Goal: Task Accomplishment & Management: Manage account settings

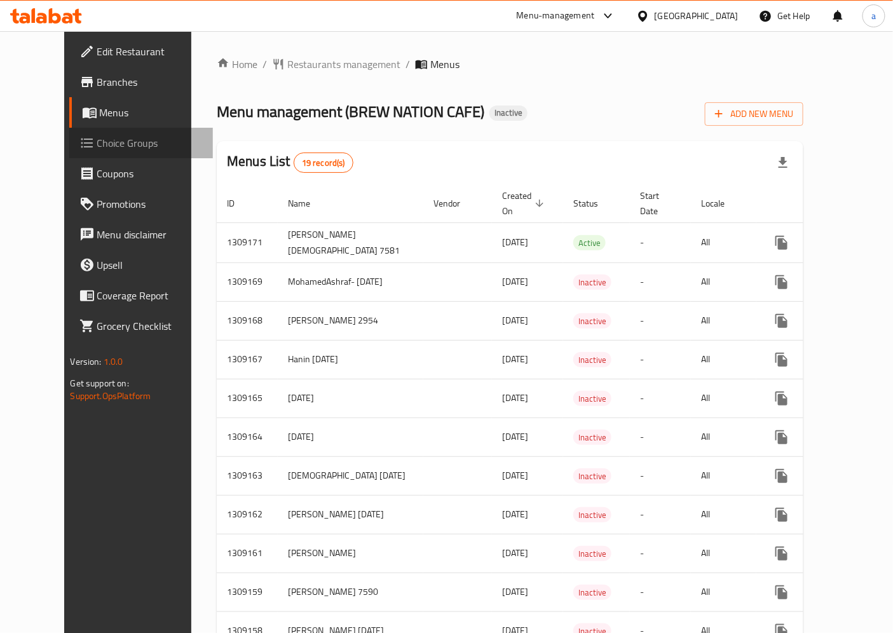
click at [69, 156] on link "Choice Groups" at bounding box center [141, 143] width 144 height 31
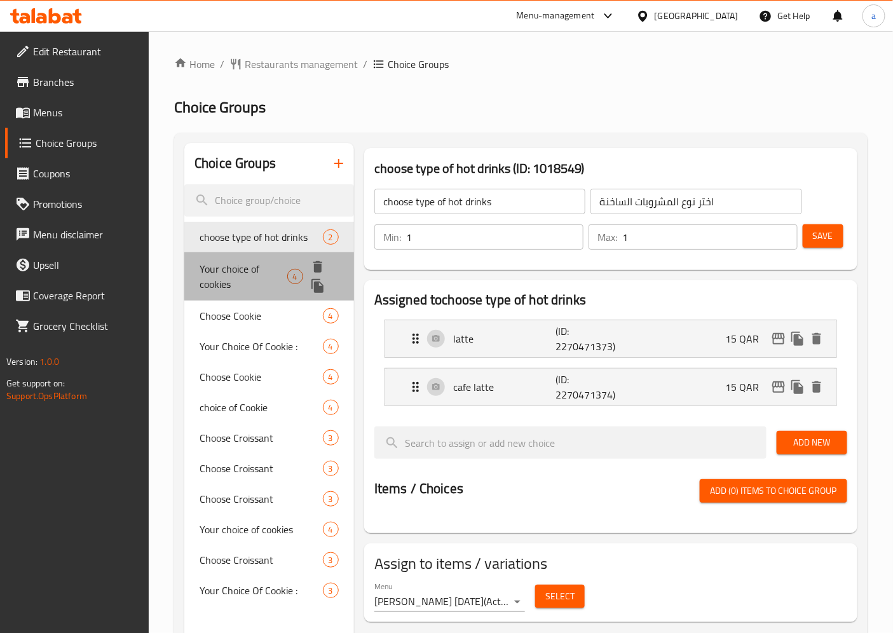
click at [261, 269] on span "Your choice of cookies" at bounding box center [243, 276] width 87 height 31
type input "Your choice of cookies"
type input "اختيارك من تلكوكيز"
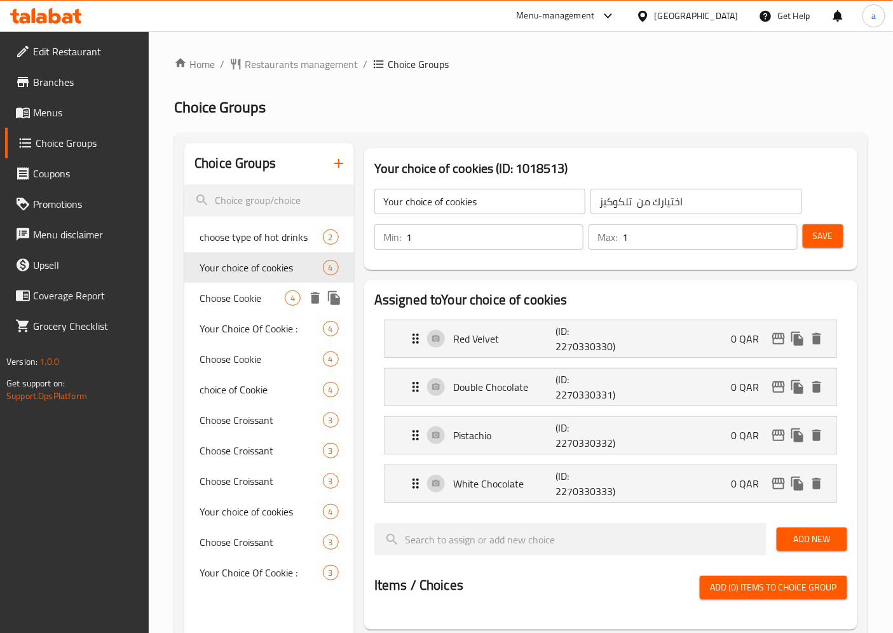
click at [259, 303] on span "Choose Cookie" at bounding box center [242, 298] width 85 height 15
type input "Choose Cookie"
type input "اختر الكوكي"
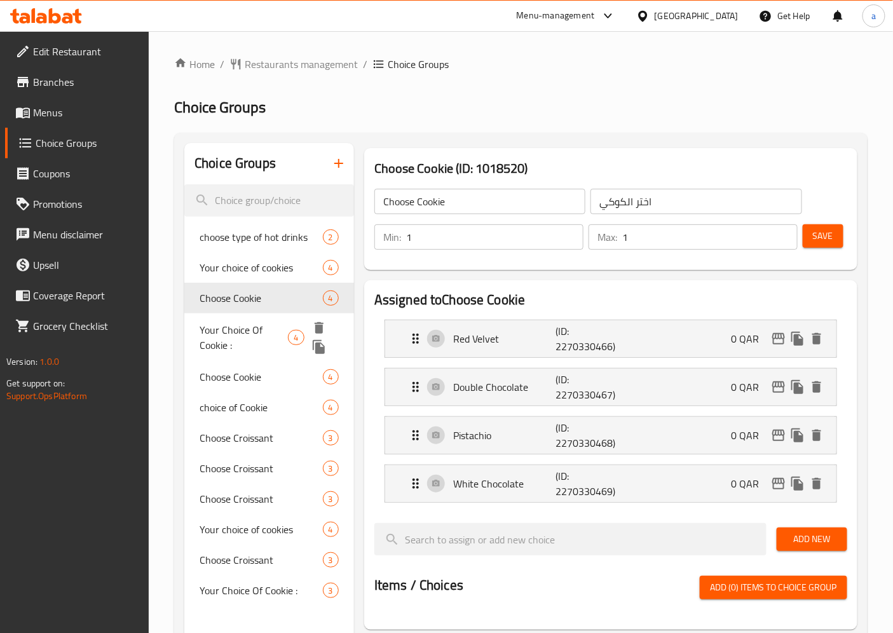
click at [270, 335] on span "Your Choice Of Cookie :" at bounding box center [244, 337] width 88 height 31
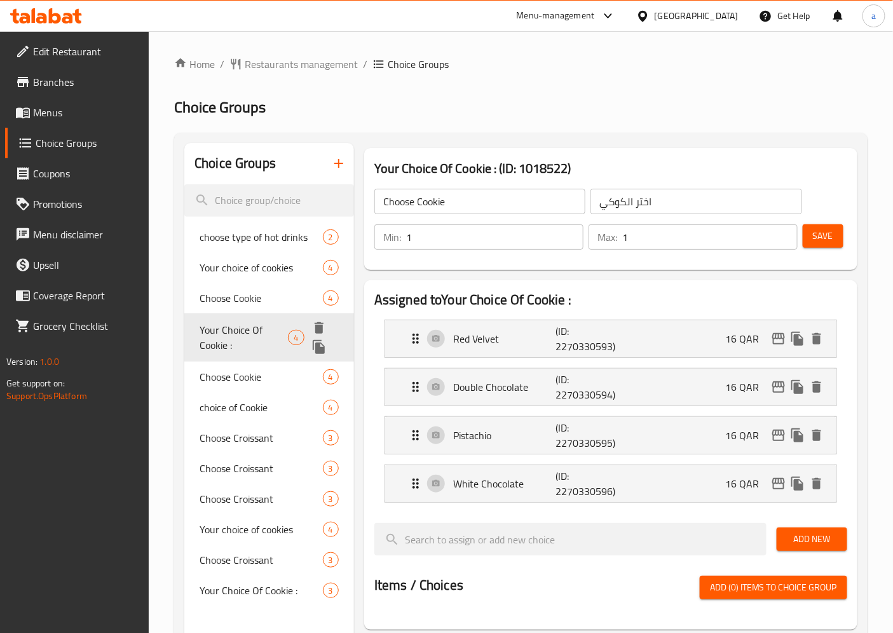
type input "Your Choice Of Cookie :"
type input "إختيارك من كوكيز:"
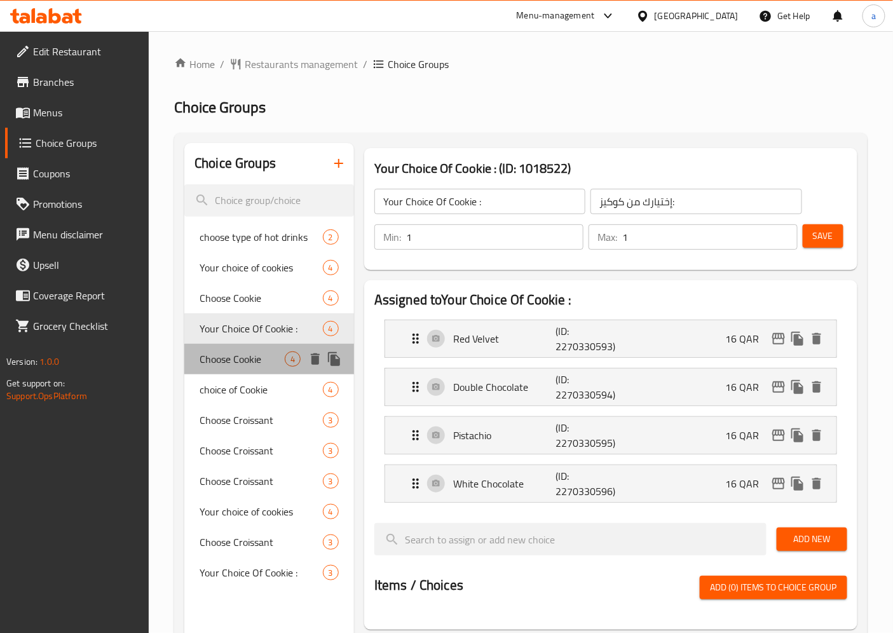
click at [253, 364] on span "Choose Cookie" at bounding box center [242, 359] width 85 height 15
type input "Choose Cookie"
type input "اختر ملف تعريف الارتباط"
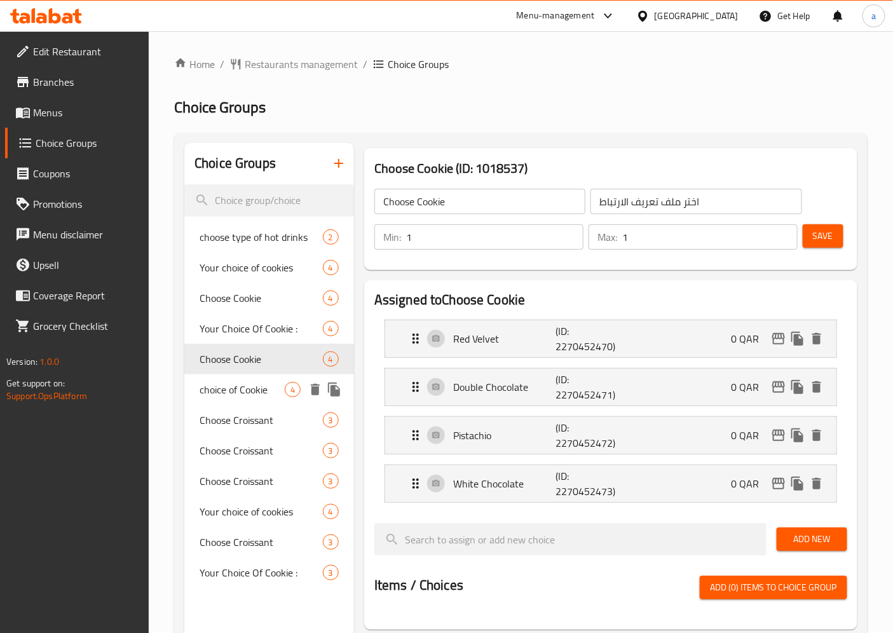
click at [256, 387] on span "choice of Cookie" at bounding box center [242, 389] width 85 height 15
type input "choice of Cookie"
type input "اختيارك من الكوكيز"
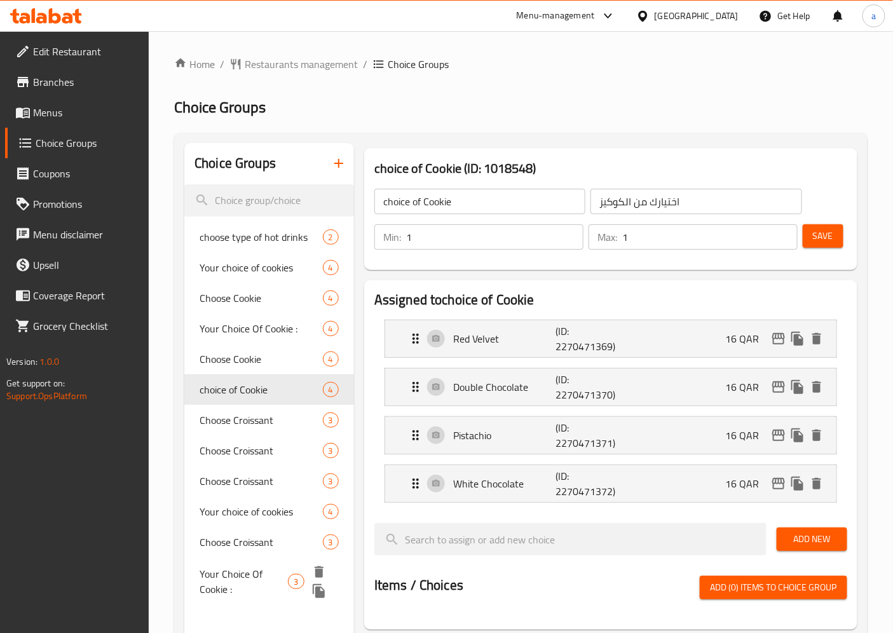
click at [272, 575] on span "Your Choice Of Cookie :" at bounding box center [244, 582] width 88 height 31
type input "Your Choice Of Cookie :"
type input "إختيارك من كوكيز:"
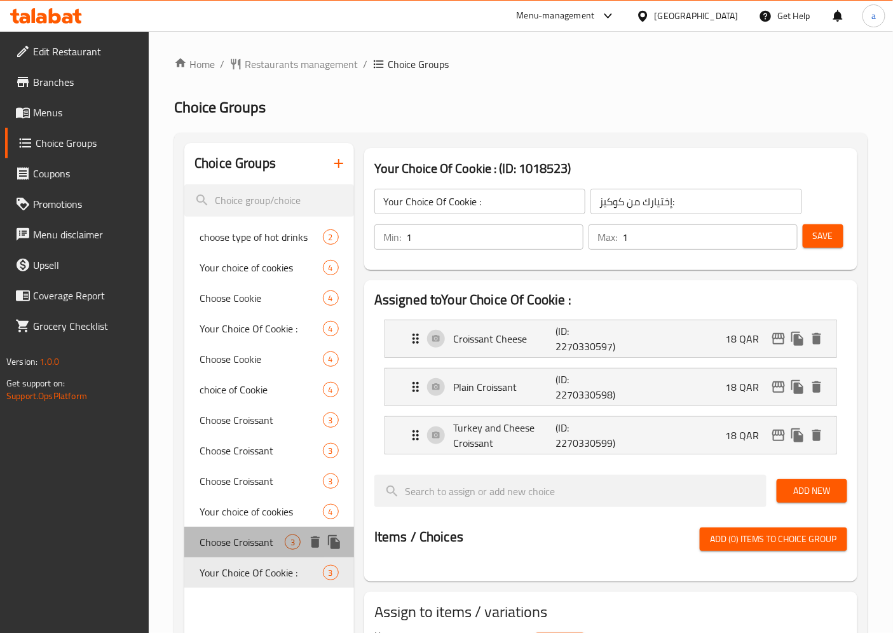
click at [251, 546] on span "Choose Croissant" at bounding box center [242, 542] width 85 height 15
type input "Choose Croissant"
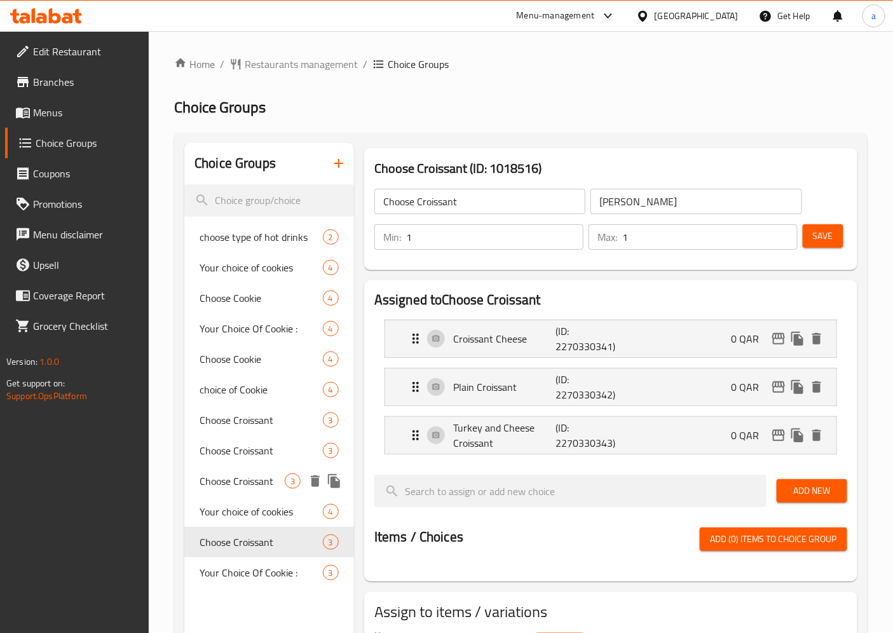
click at [249, 486] on span "Choose Croissant" at bounding box center [242, 481] width 85 height 15
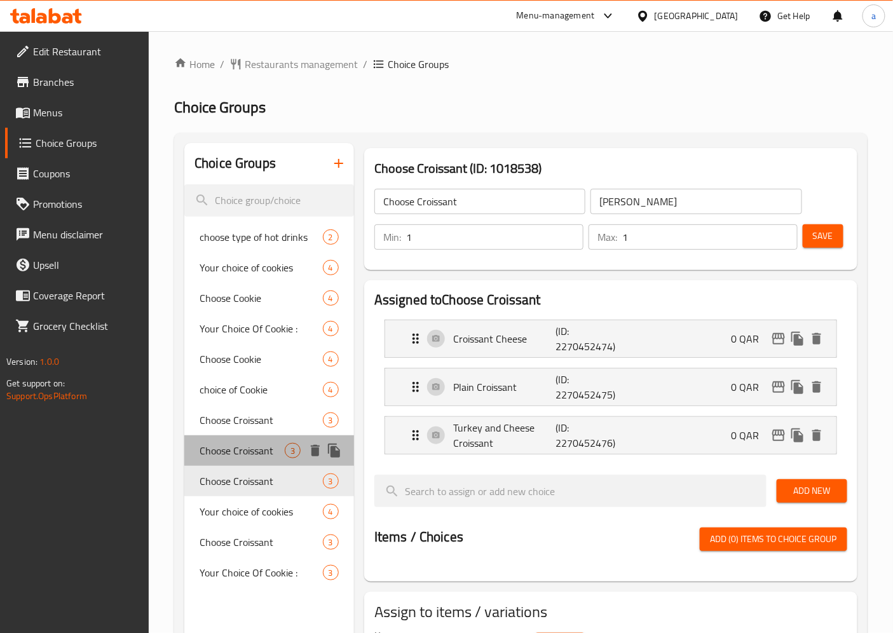
click at [259, 450] on span "Choose Croissant" at bounding box center [242, 450] width 85 height 15
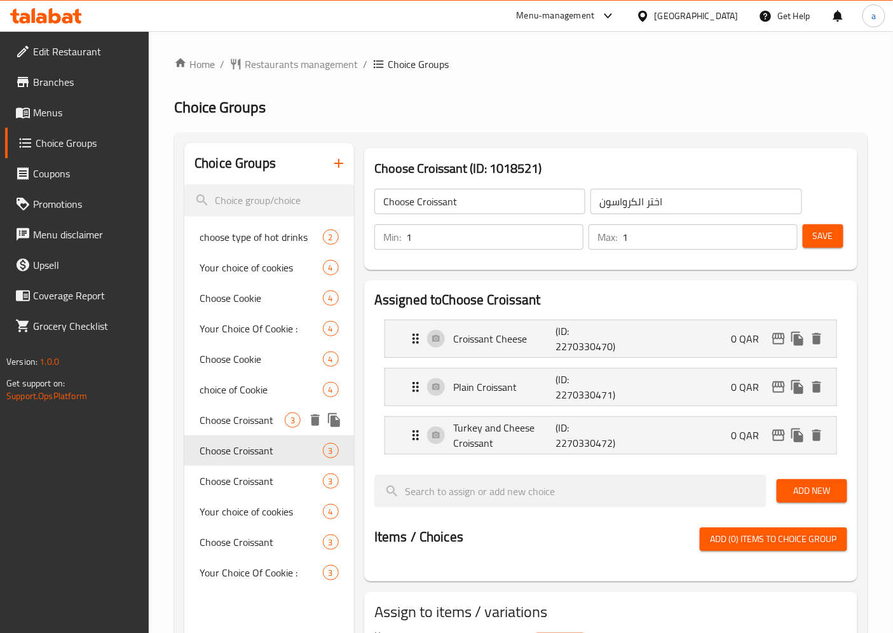
click at [259, 409] on div "Choose Croissant 3" at bounding box center [269, 420] width 170 height 31
type input "اختر كرواسون"
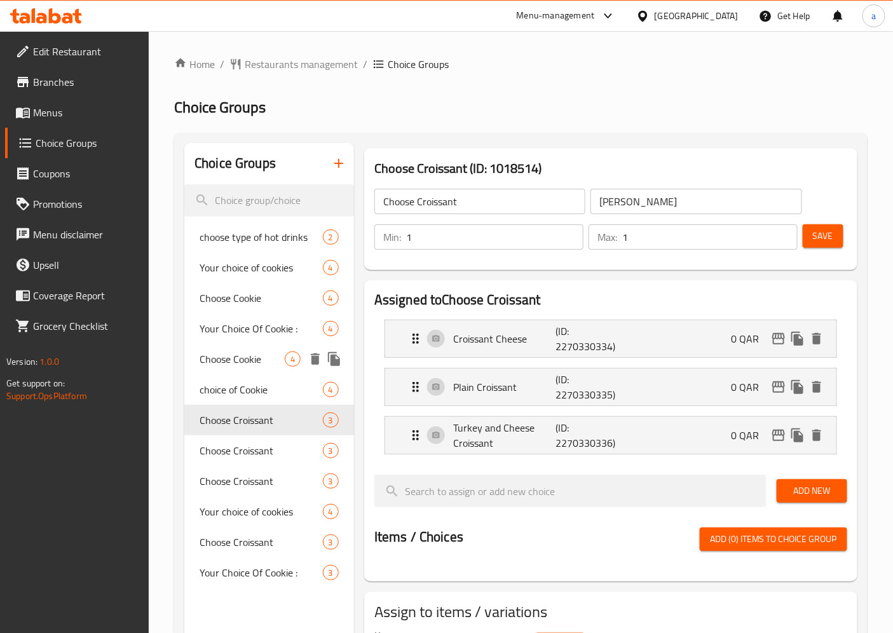
click at [262, 373] on div "Choose Cookie 4" at bounding box center [269, 359] width 170 height 31
type input "Choose Cookie"
type input "اختر ملف تعريف الارتباط"
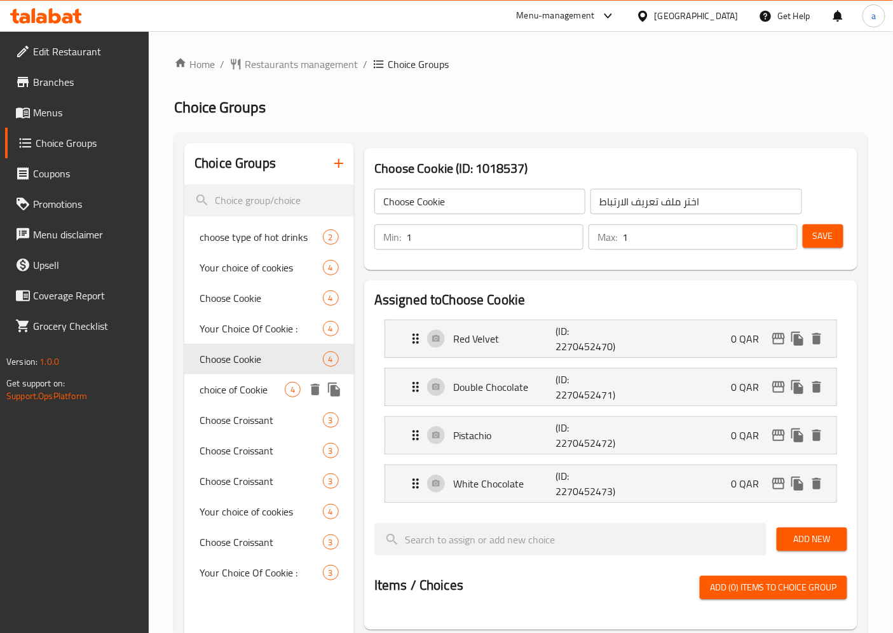
click at [254, 384] on span "choice of Cookie" at bounding box center [242, 389] width 85 height 15
type input "choice of Cookie"
type input "اختيارك من الكوكيز"
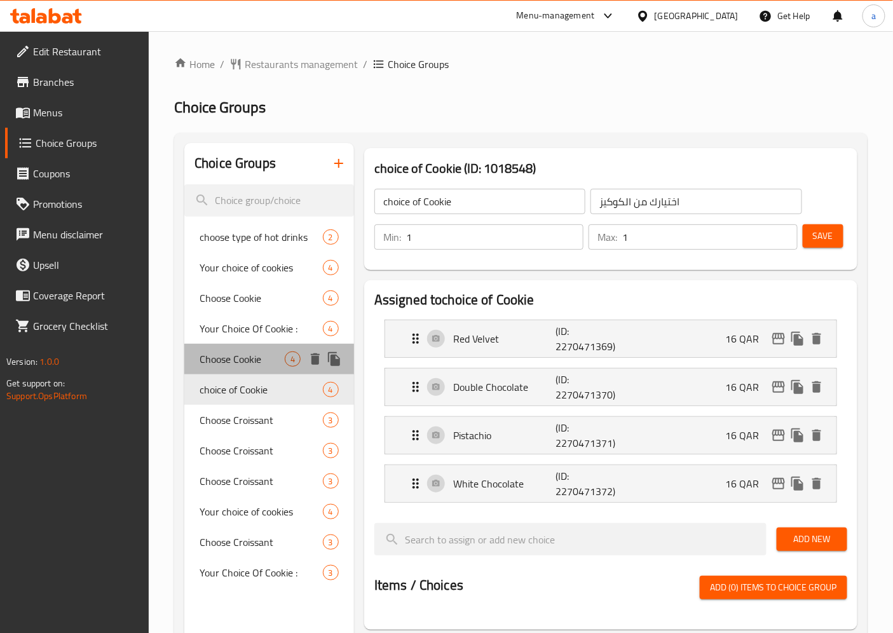
click at [262, 344] on div "Choose Cookie 4" at bounding box center [269, 359] width 170 height 31
type input "Choose Cookie"
type input "اختر ملف تعريف الارتباط"
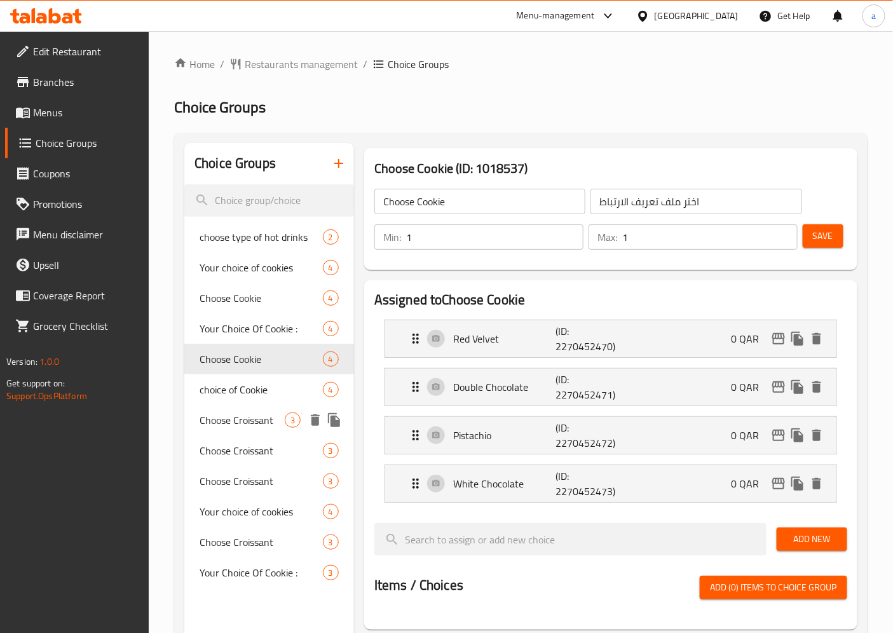
click at [249, 409] on div "Choose Croissant 3" at bounding box center [269, 420] width 170 height 31
type input "Choose Croissant"
type input "اختر كرواسون"
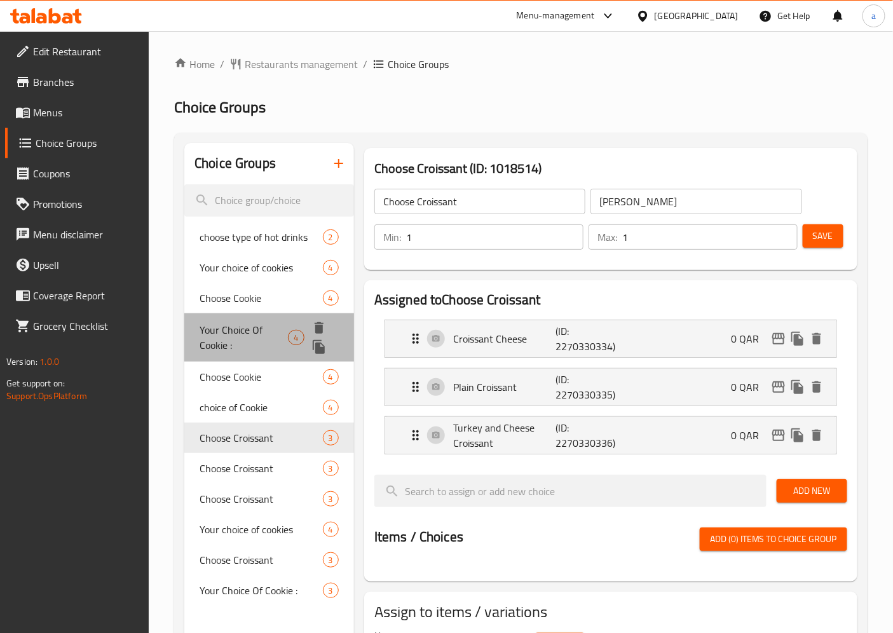
click at [249, 336] on span "Your Choice Of Cookie :" at bounding box center [244, 337] width 88 height 31
type input "Your Choice Of Cookie :"
type input "إختيارك من كوكيز:"
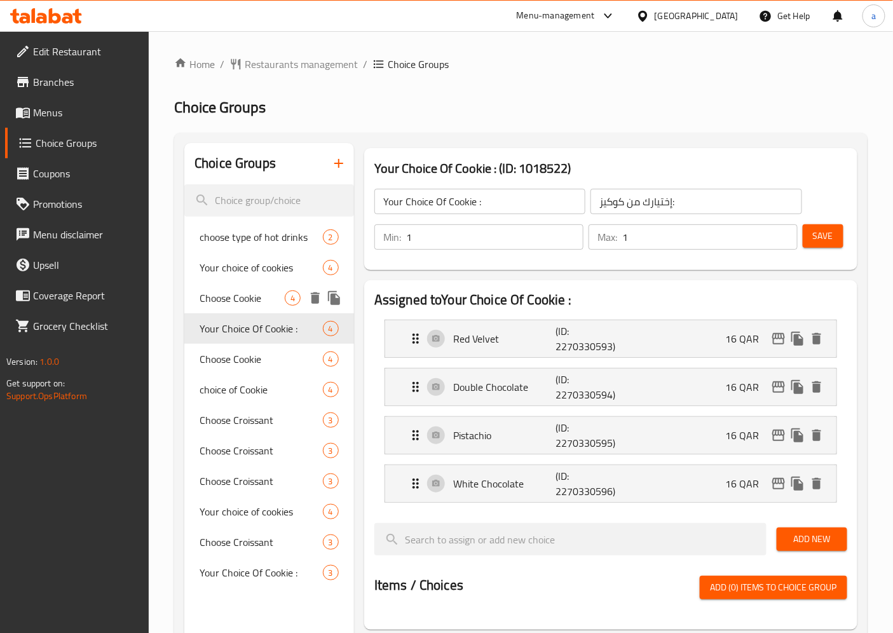
click at [249, 302] on span "Choose Cookie" at bounding box center [242, 298] width 85 height 15
type input "Choose Cookie"
type input "اختر الكوكي"
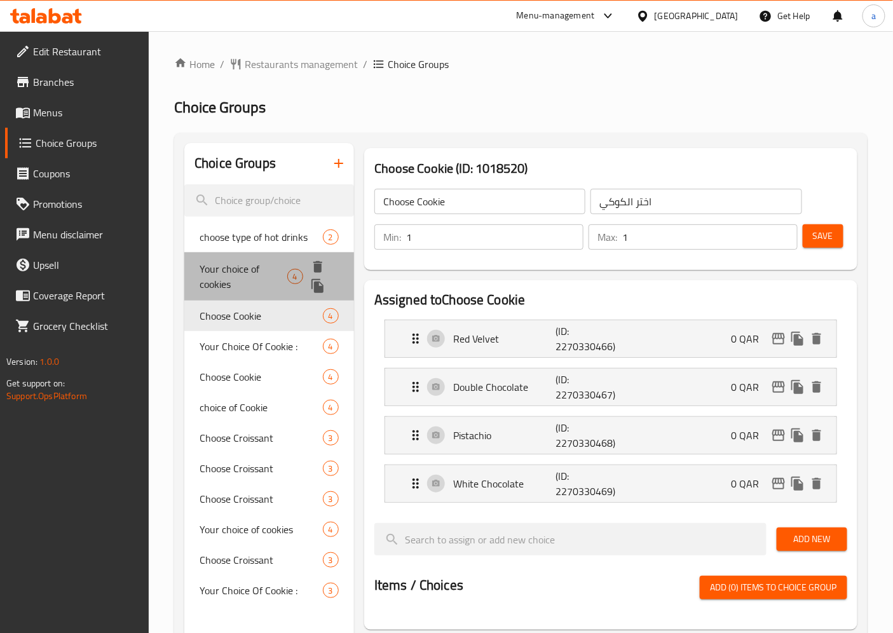
click at [251, 275] on span "Your choice of cookies" at bounding box center [243, 276] width 87 height 31
type input "Your choice of cookies"
type input "اختيارك من تلكوكيز"
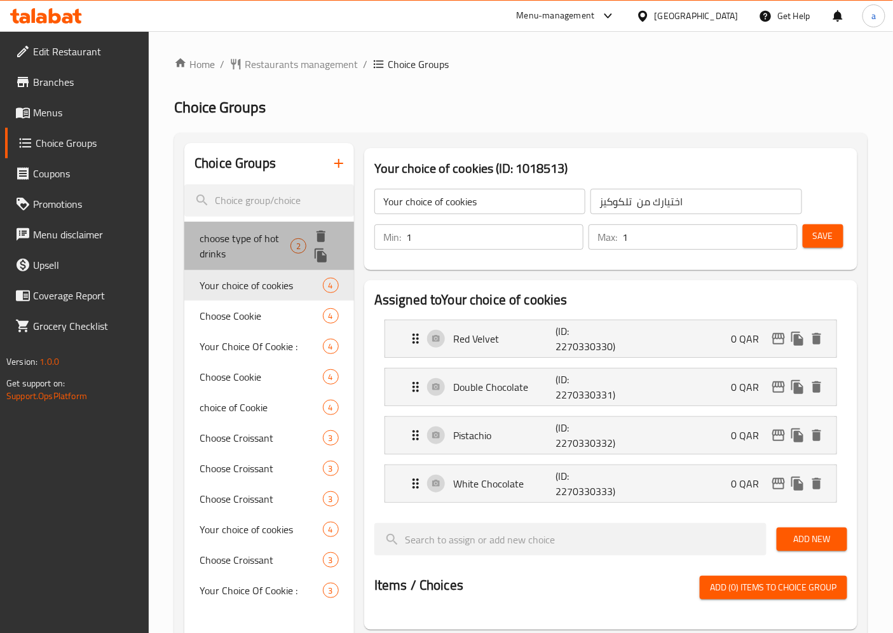
click at [253, 250] on span "choose type of hot drinks" at bounding box center [245, 246] width 91 height 31
type input "choose type of hot drinks"
type input "اختر نوع المشروبات الساخنة"
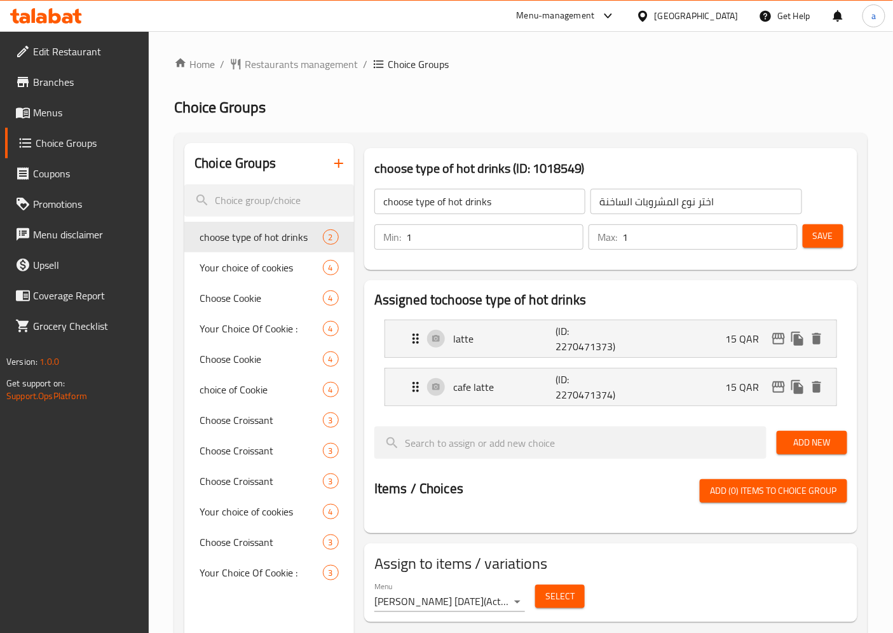
click at [75, 172] on span "Coupons" at bounding box center [86, 173] width 106 height 15
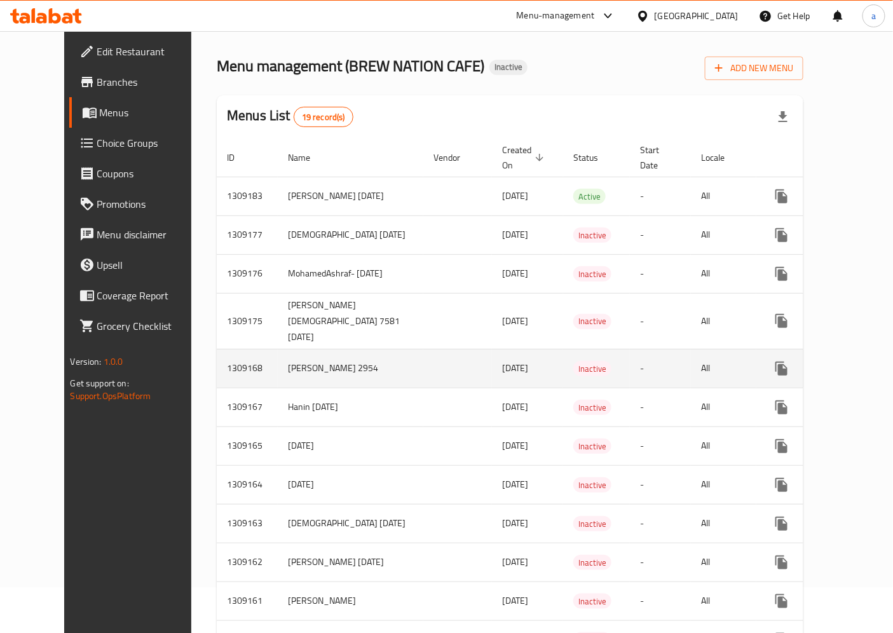
scroll to position [71, 0]
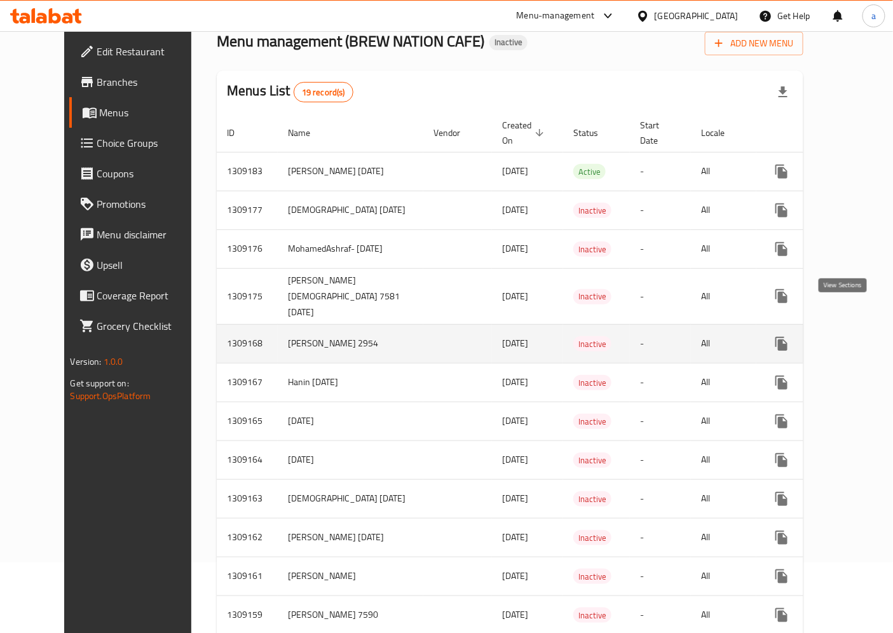
click at [866, 336] on icon "enhanced table" at bounding box center [873, 343] width 15 height 15
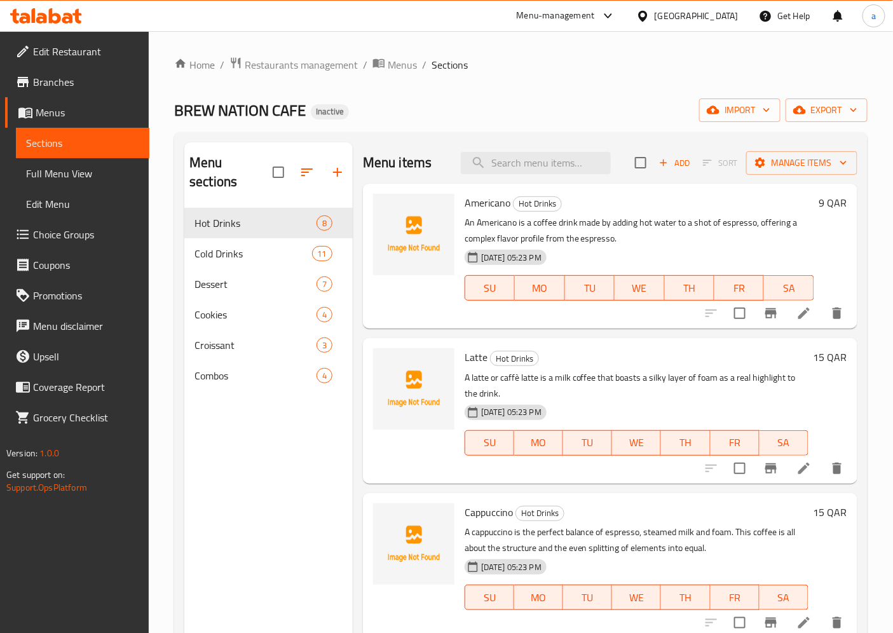
click at [104, 172] on span "Full Menu View" at bounding box center [82, 173] width 113 height 15
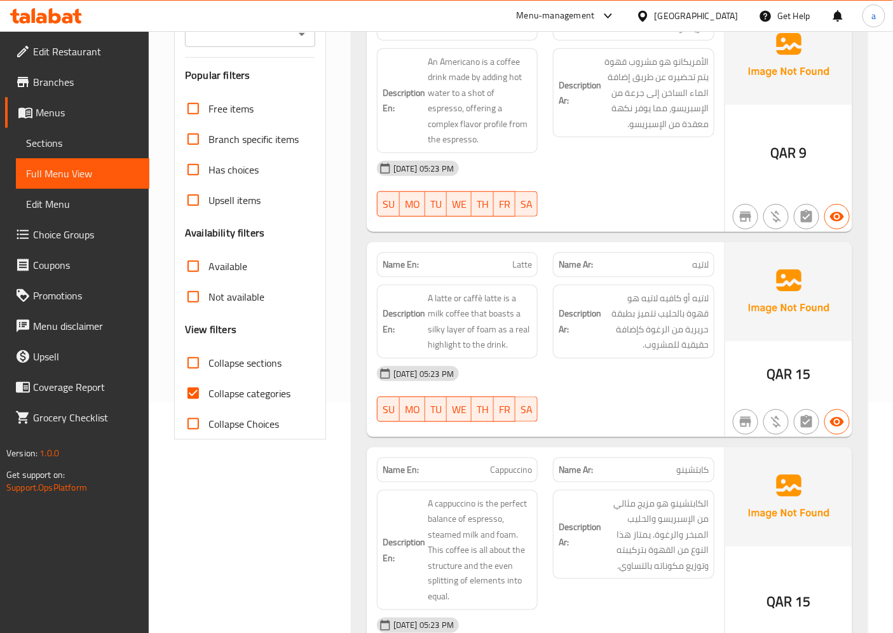
scroll to position [282, 0]
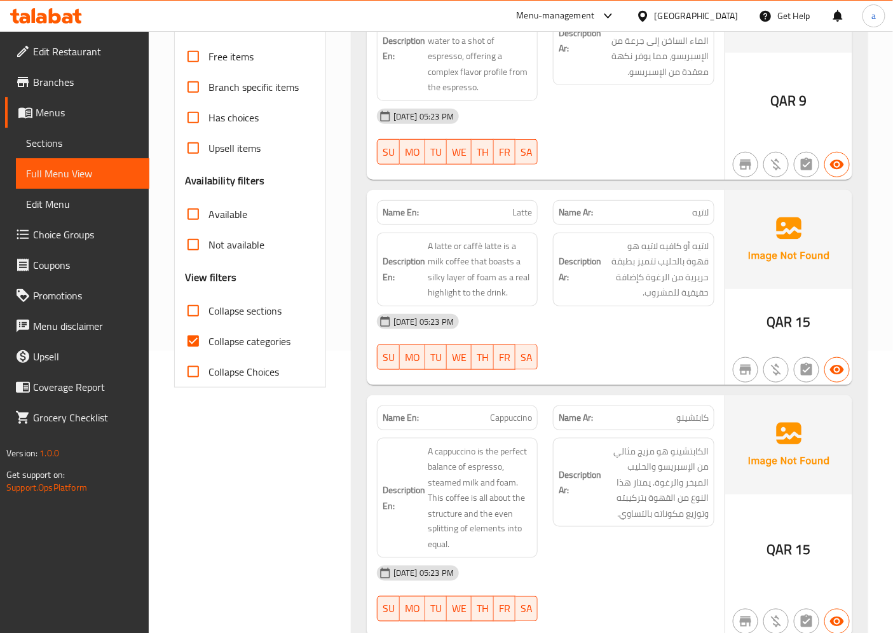
click at [238, 346] on span "Collapse categories" at bounding box center [250, 341] width 82 height 15
click at [209, 346] on input "Collapse categories" at bounding box center [193, 341] width 31 height 31
checkbox input "false"
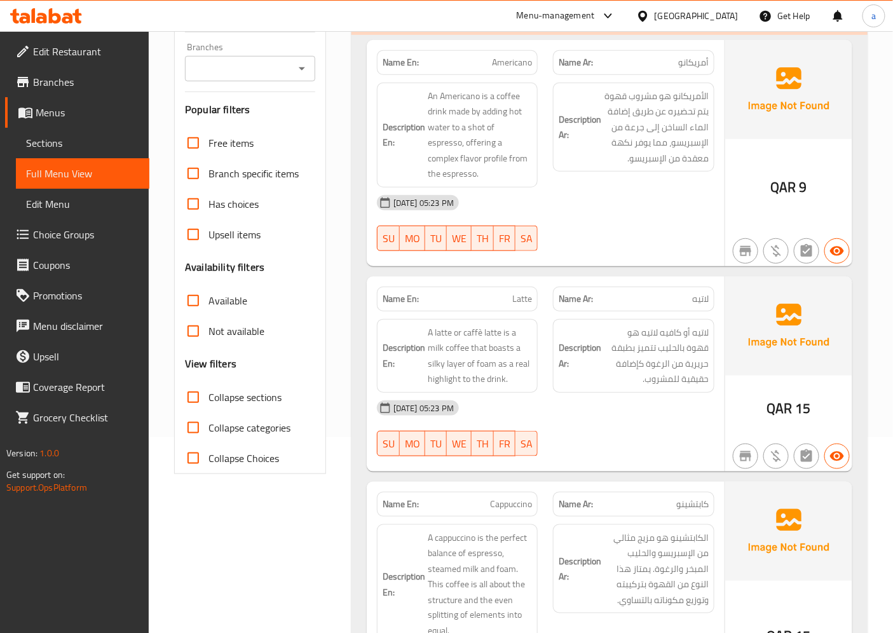
scroll to position [212, 0]
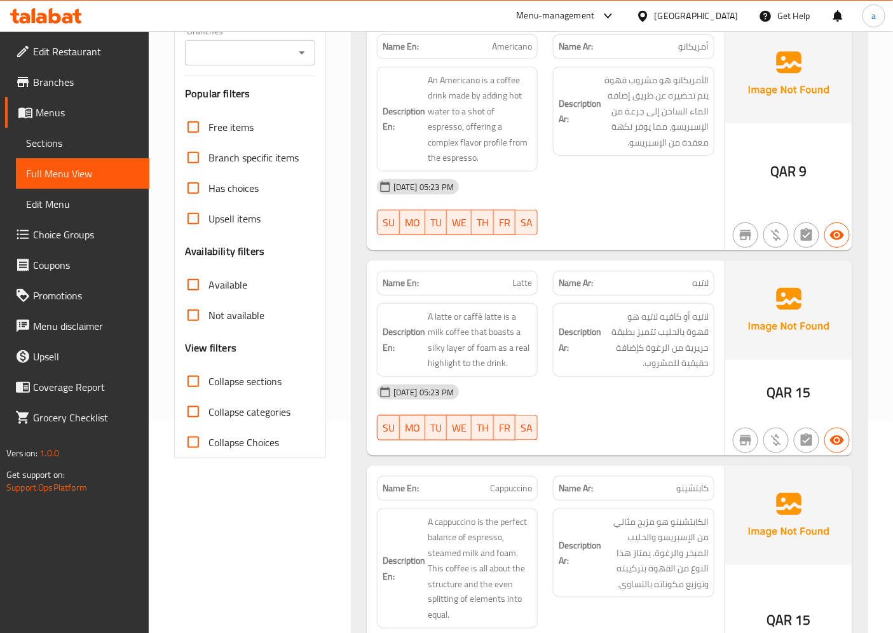
click at [577, 382] on div "[DATE] 05:23 PM" at bounding box center [545, 392] width 353 height 31
click at [109, 154] on link "Sections" at bounding box center [83, 143] width 134 height 31
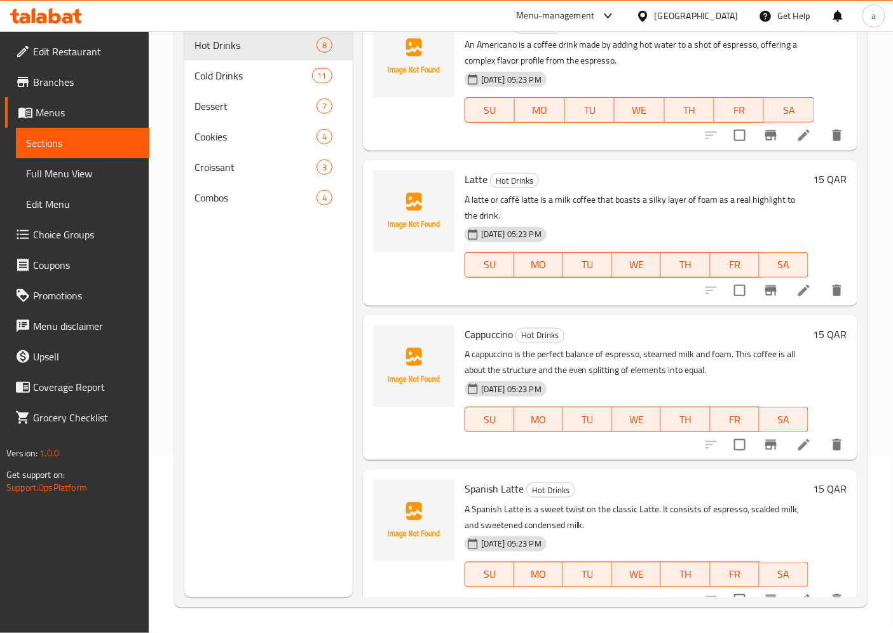
scroll to position [178, 0]
click at [799, 294] on icon at bounding box center [804, 290] width 11 height 11
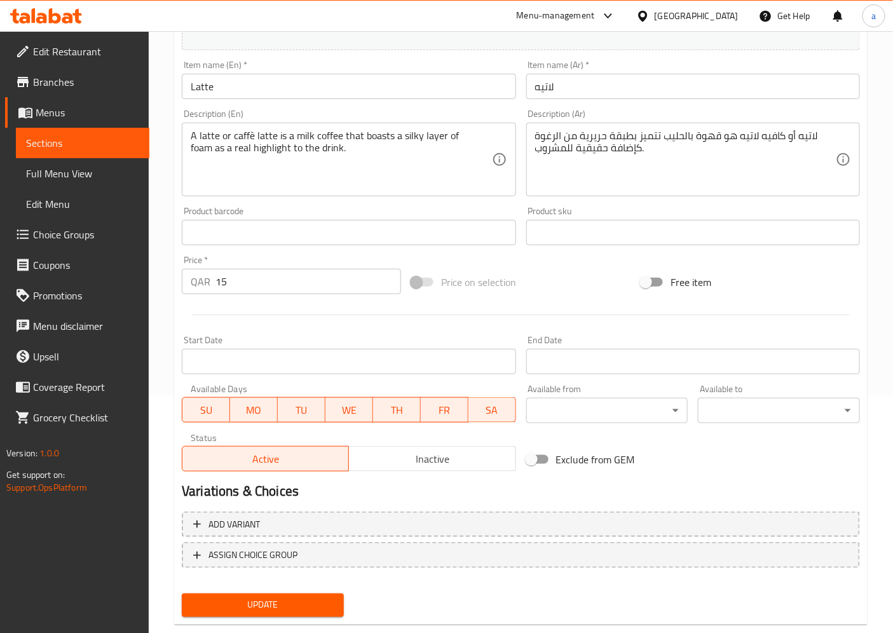
scroll to position [263, 0]
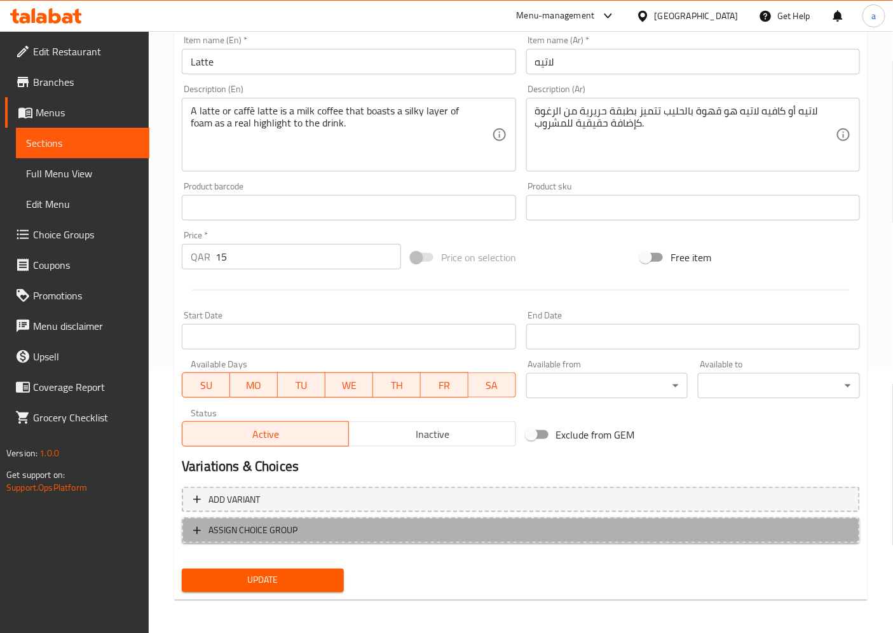
click at [392, 523] on span "ASSIGN CHOICE GROUP" at bounding box center [521, 531] width 656 height 16
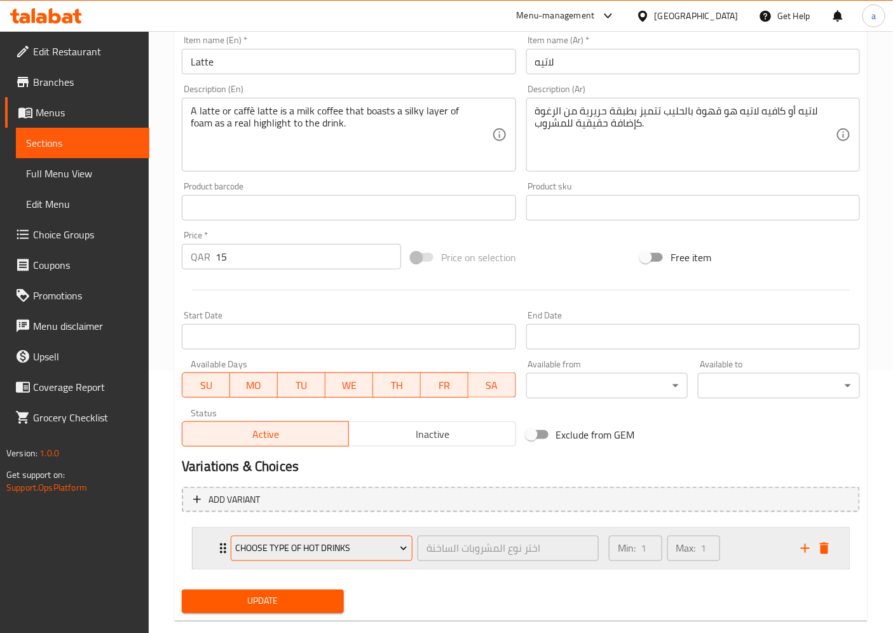
click at [396, 551] on span "choose type of hot drinks" at bounding box center [322, 549] width 172 height 16
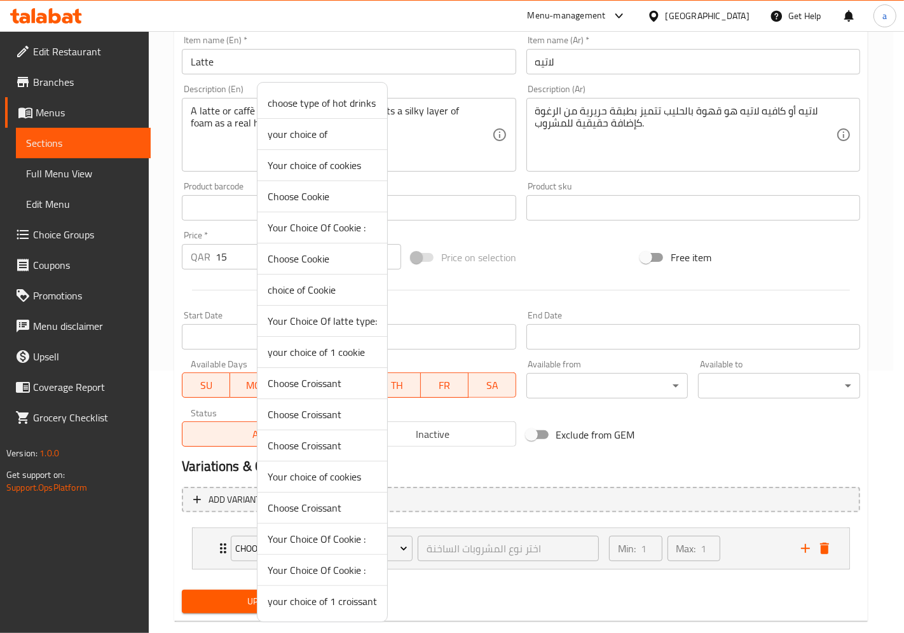
click at [429, 550] on div at bounding box center [452, 316] width 904 height 633
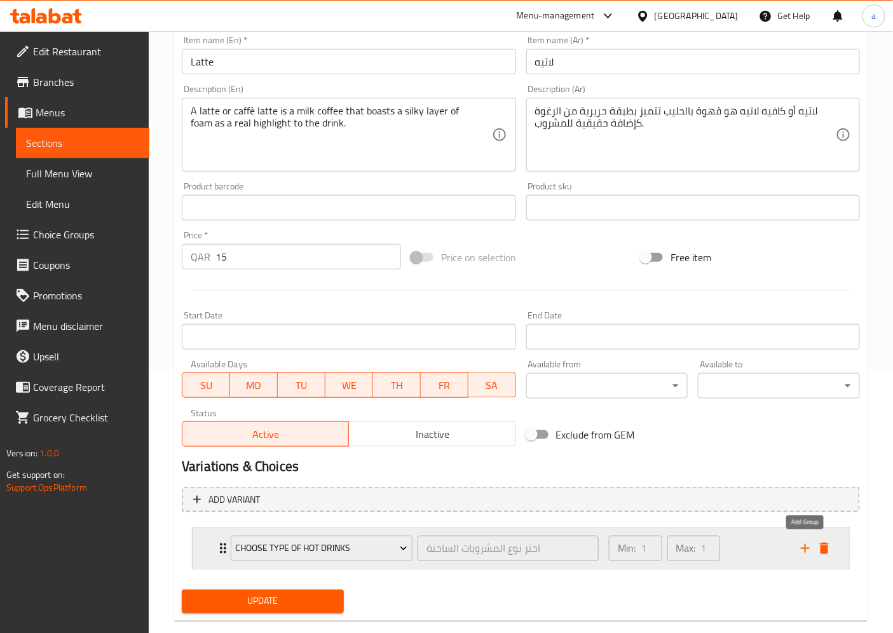
click at [806, 554] on icon "add" at bounding box center [805, 548] width 15 height 15
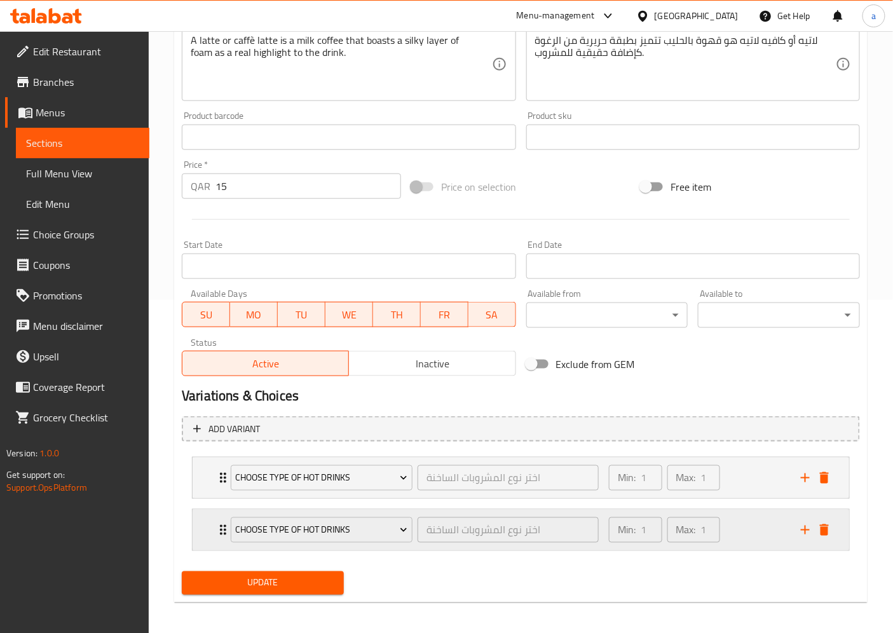
click at [822, 531] on icon "delete" at bounding box center [824, 530] width 9 height 11
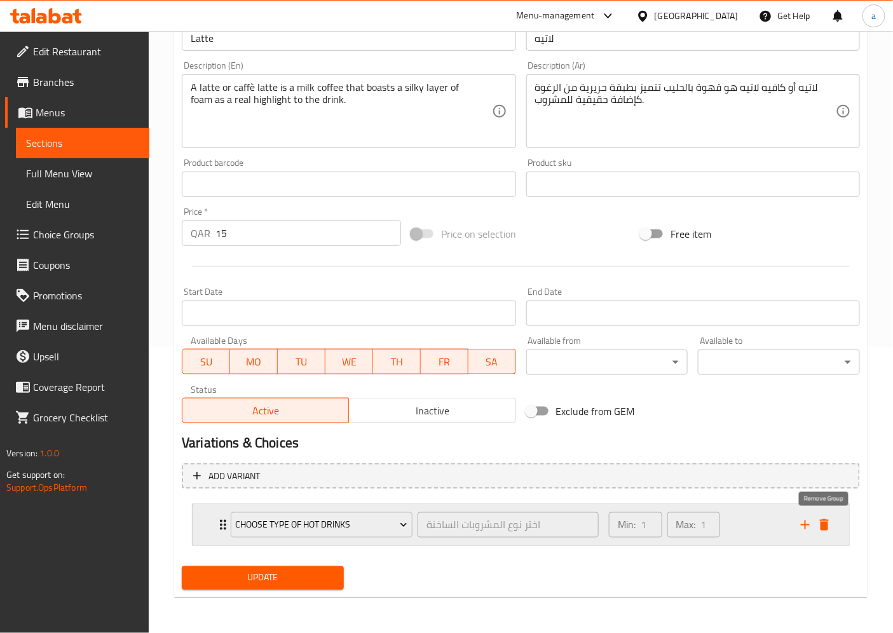
scroll to position [284, 0]
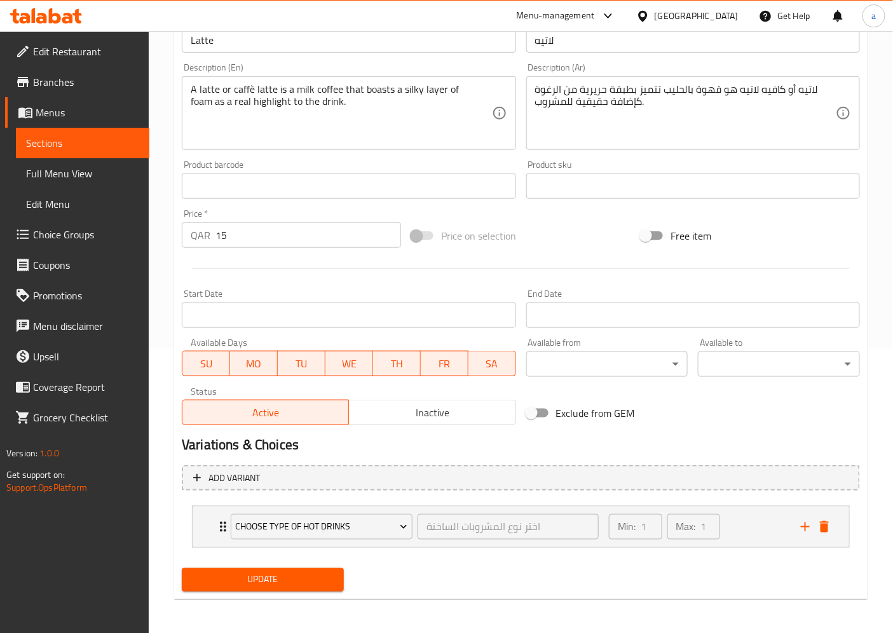
click at [313, 574] on span "Update" at bounding box center [263, 580] width 142 height 16
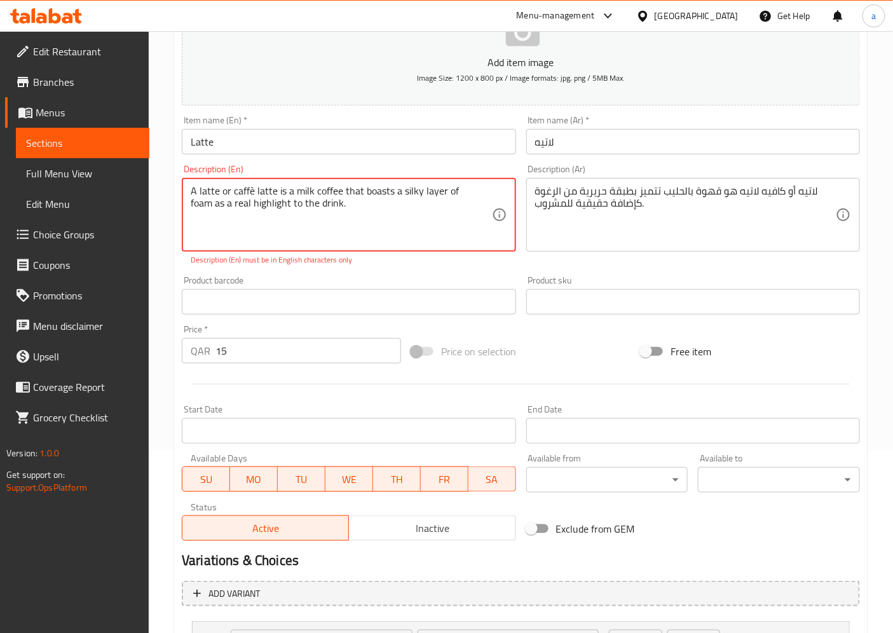
scroll to position [2, 0]
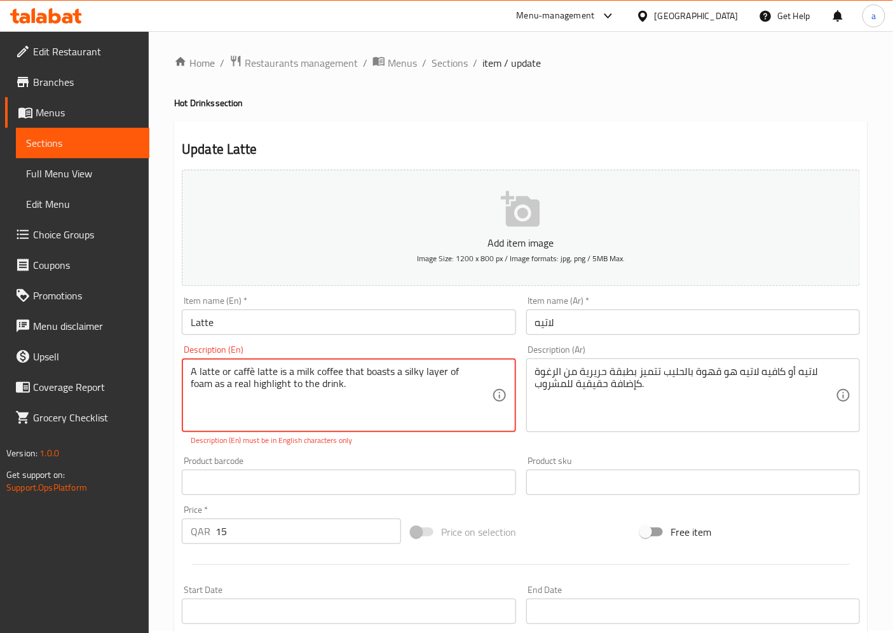
click at [254, 375] on textarea "A latte or caffè latte is a milk coffee that boasts a silky layer of foam as a …" at bounding box center [341, 396] width 301 height 60
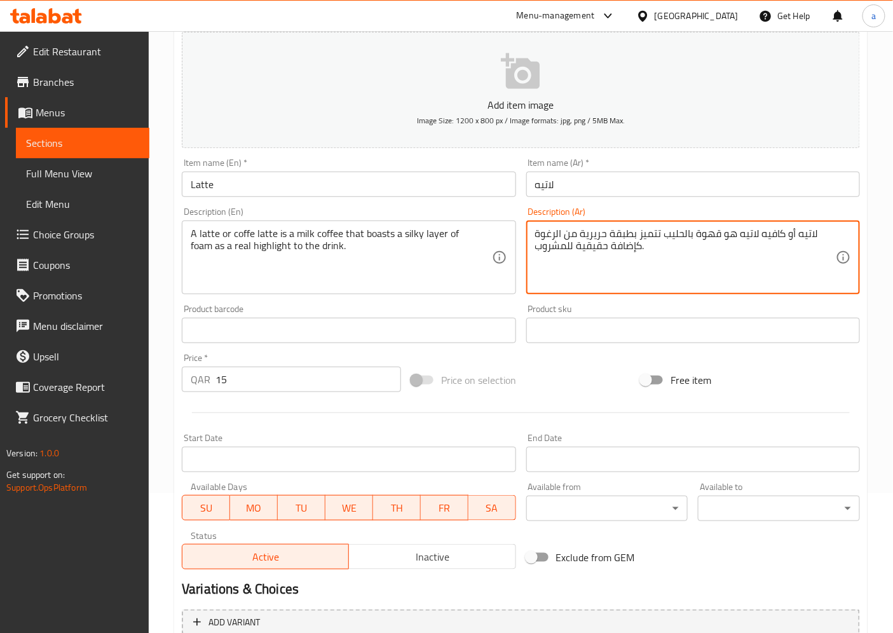
scroll to position [284, 0]
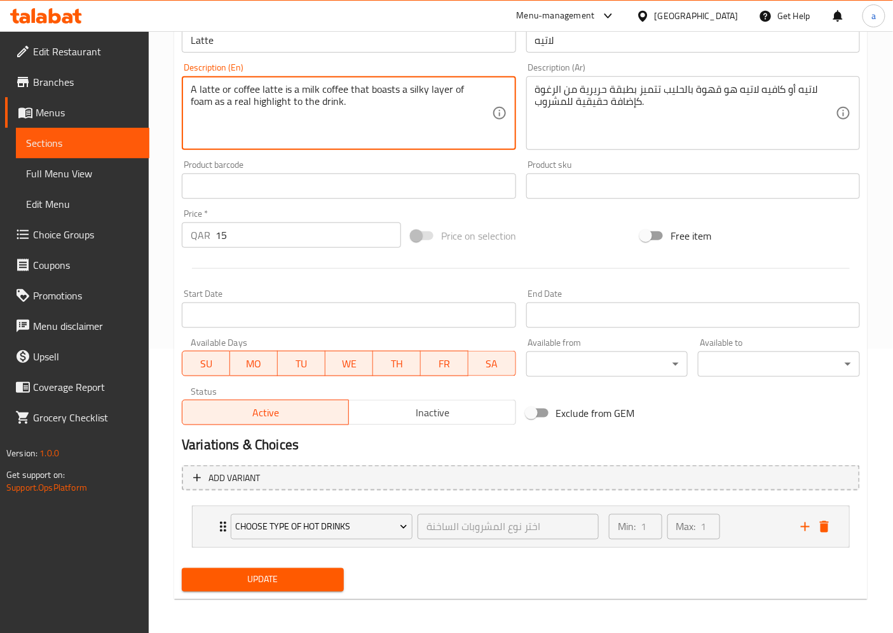
type textarea "A latte or coffee latte is a milk coffee that boasts a silky layer of foam as a…"
click at [303, 572] on span "Update" at bounding box center [263, 580] width 142 height 16
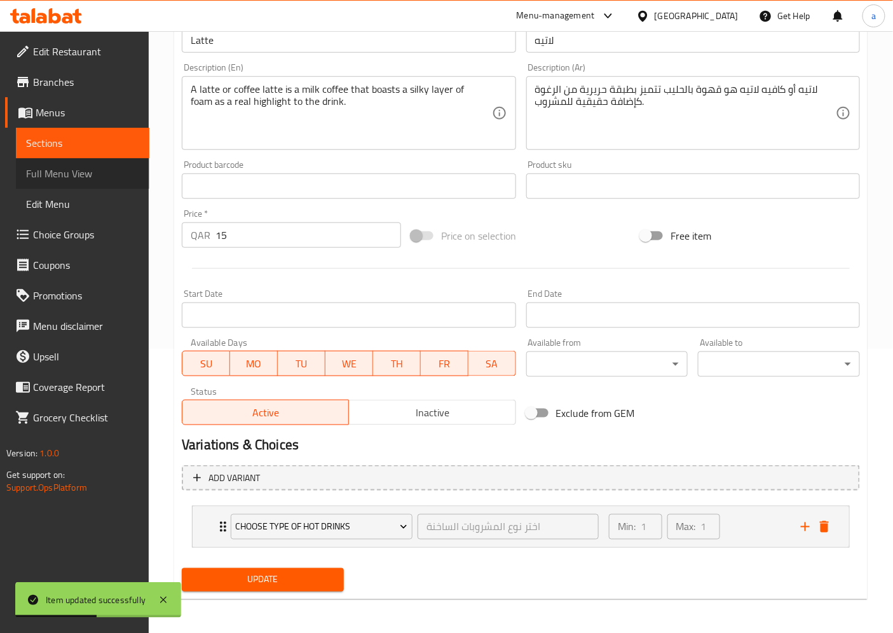
click at [56, 168] on span "Full Menu View" at bounding box center [82, 173] width 113 height 15
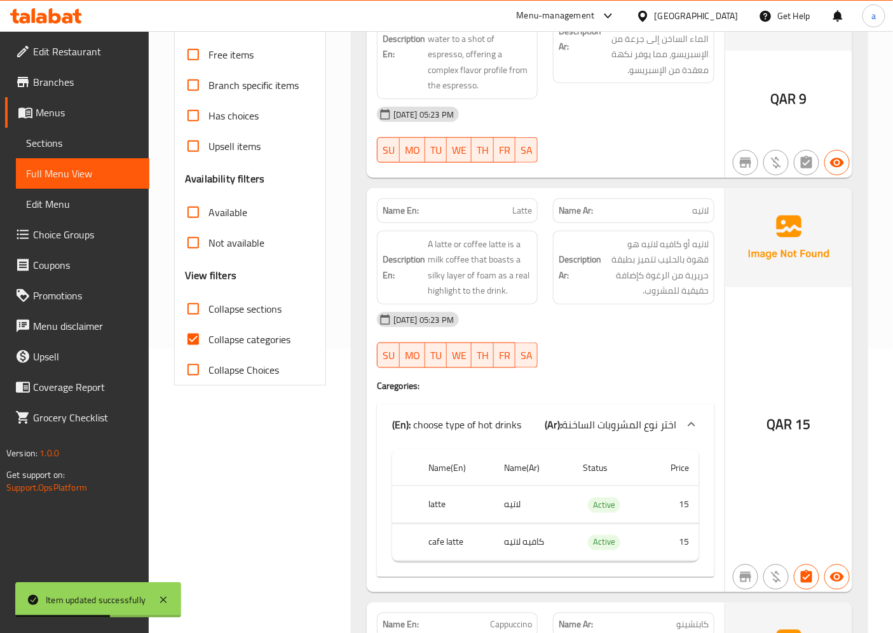
click at [242, 337] on span "Collapse categories" at bounding box center [250, 339] width 82 height 15
click at [209, 337] on input "Collapse categories" at bounding box center [193, 339] width 31 height 31
checkbox input "false"
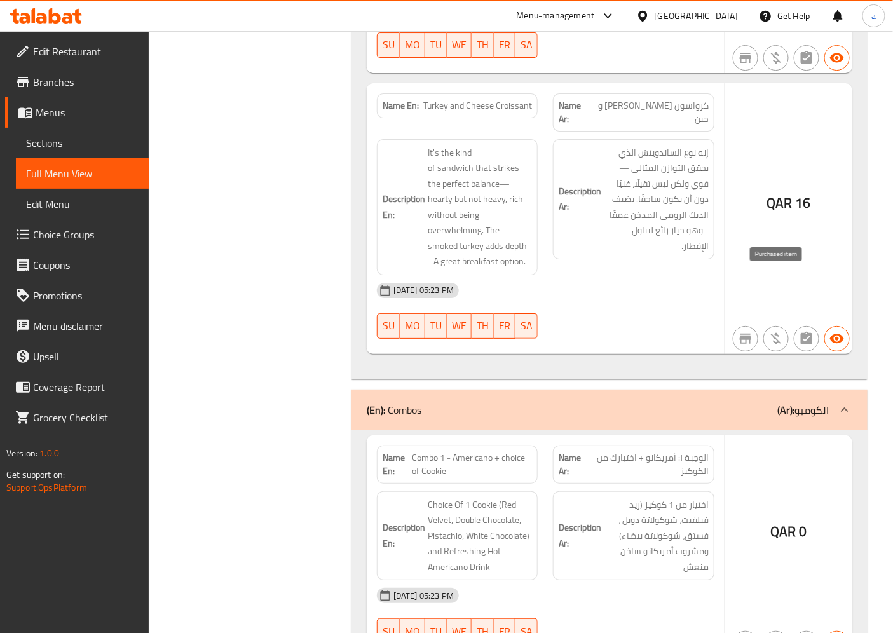
scroll to position [7673, 0]
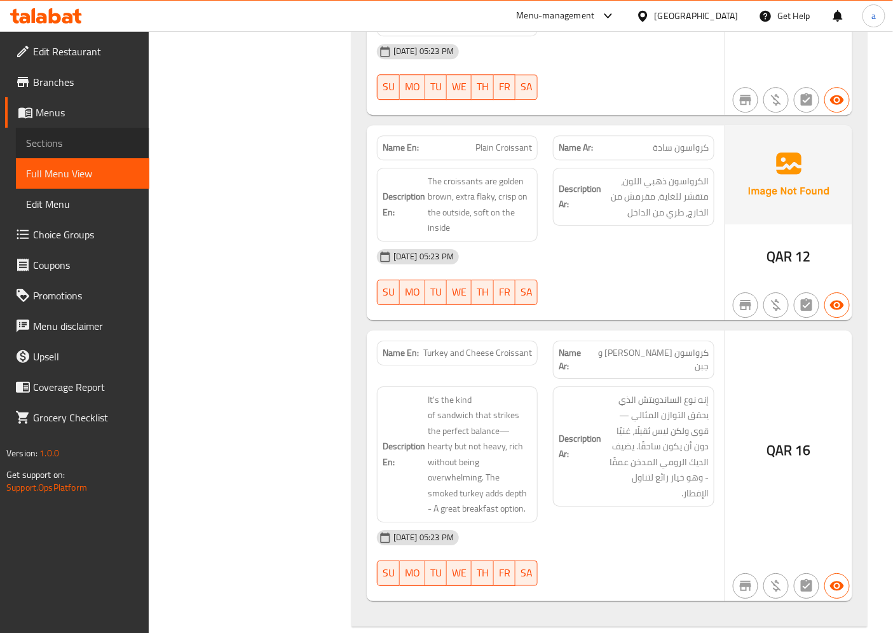
click at [78, 149] on span "Sections" at bounding box center [82, 142] width 113 height 15
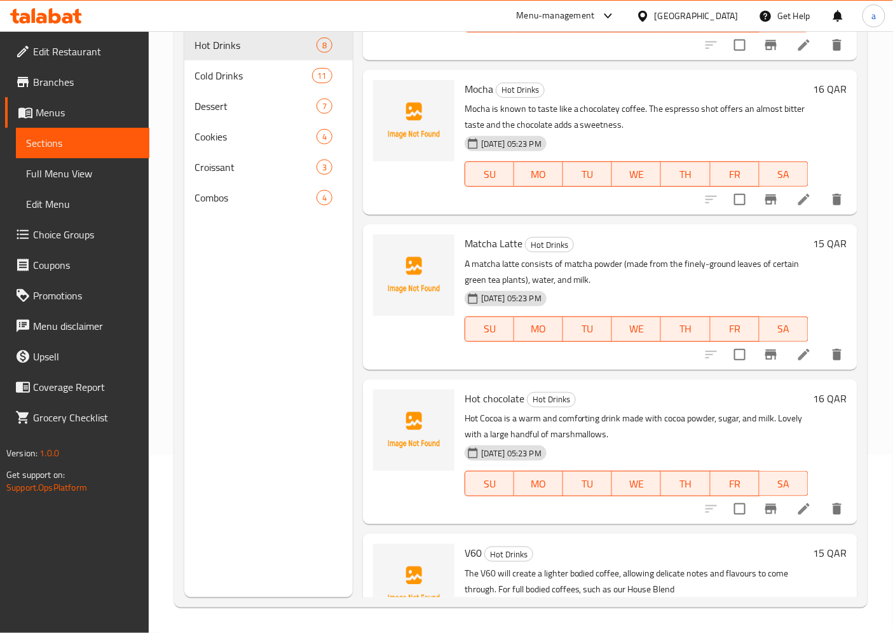
scroll to position [636, 0]
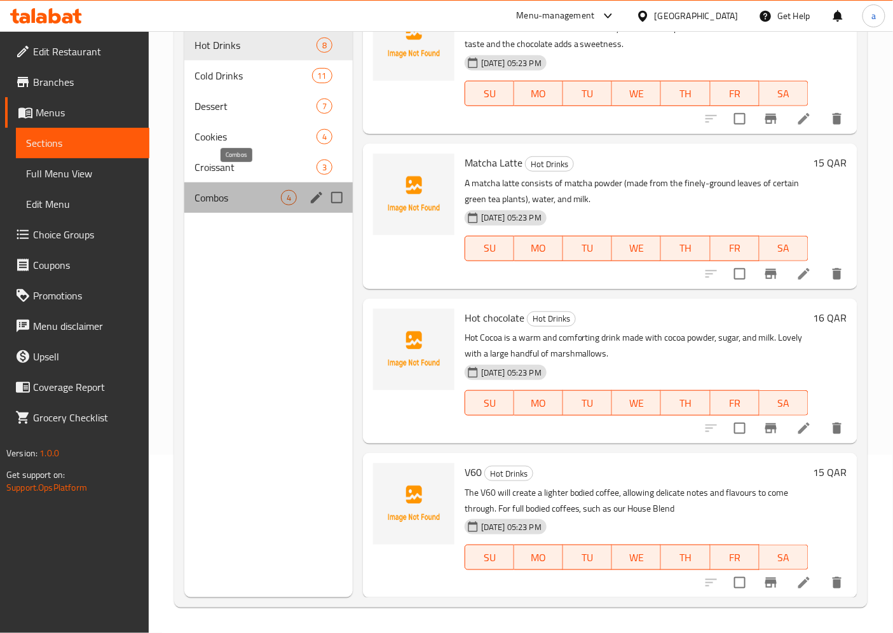
click at [252, 190] on span "Combos" at bounding box center [238, 197] width 86 height 15
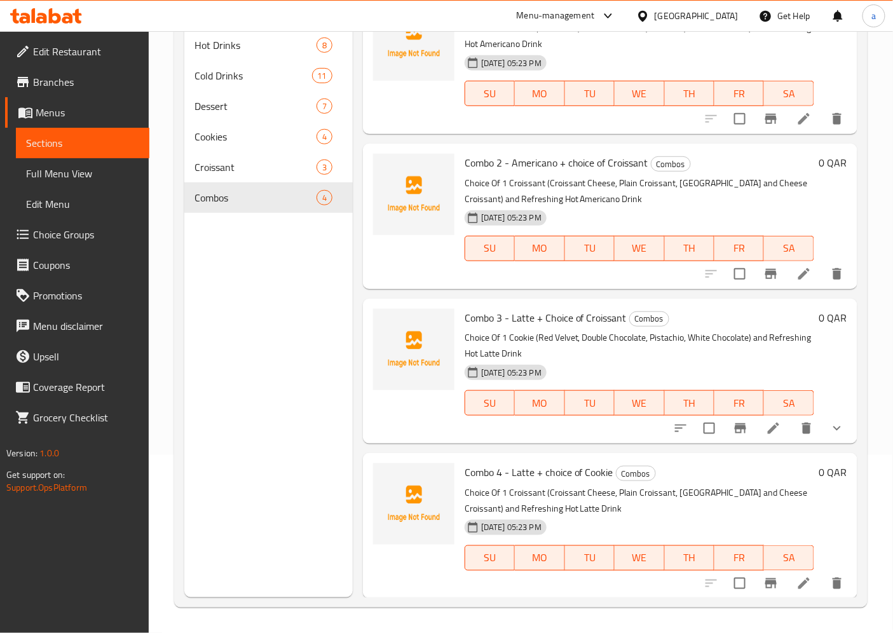
click at [799, 580] on icon at bounding box center [804, 583] width 11 height 11
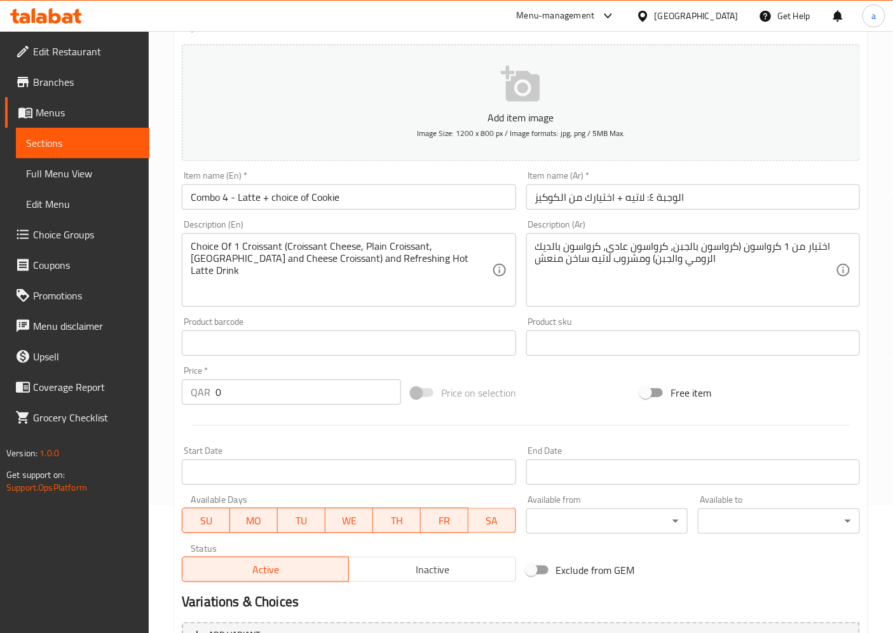
scroll to position [263, 0]
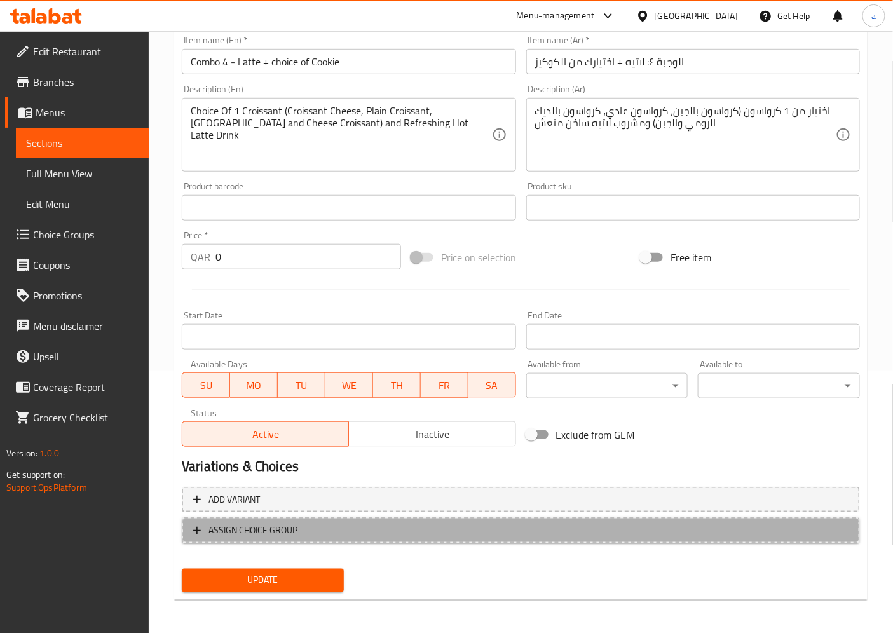
click at [306, 523] on span "ASSIGN CHOICE GROUP" at bounding box center [521, 531] width 656 height 16
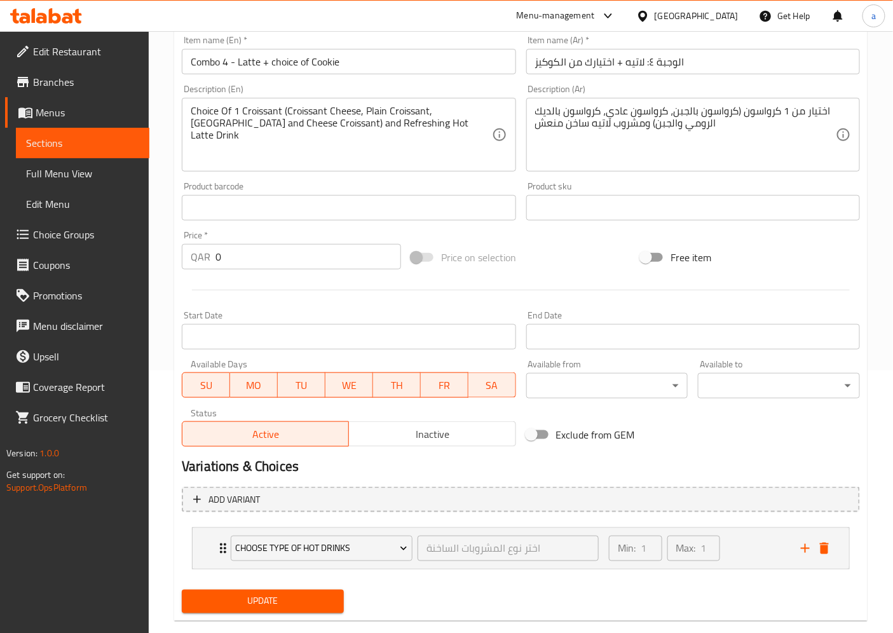
scroll to position [284, 0]
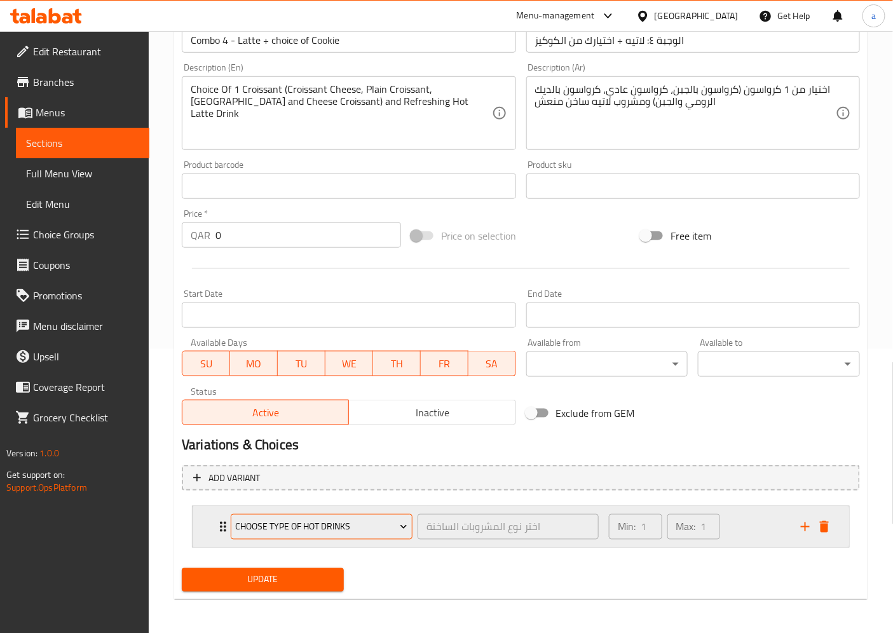
click at [366, 528] on span "choose type of hot drinks" at bounding box center [322, 528] width 172 height 16
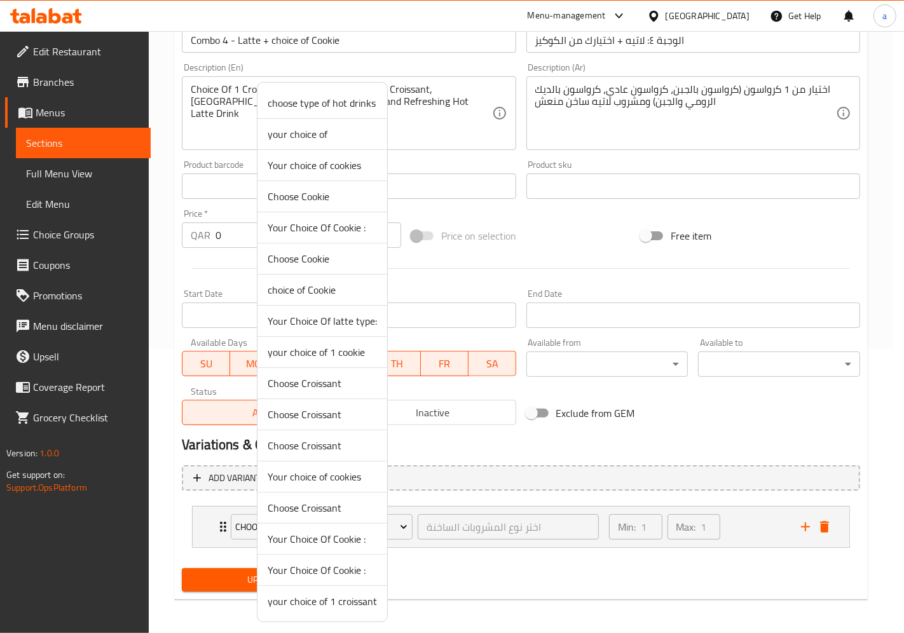
click at [448, 467] on div at bounding box center [452, 316] width 904 height 633
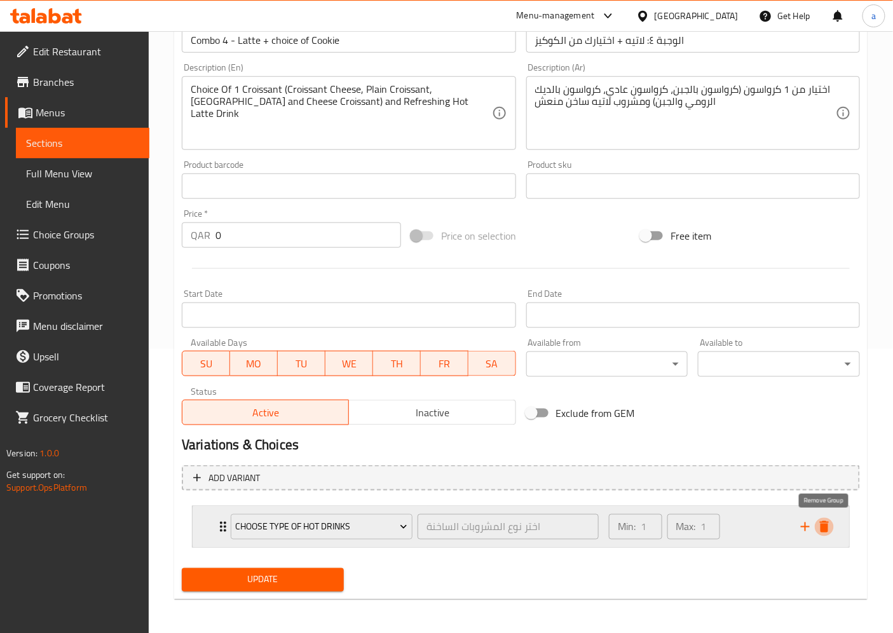
click at [823, 521] on icon "delete" at bounding box center [824, 526] width 9 height 11
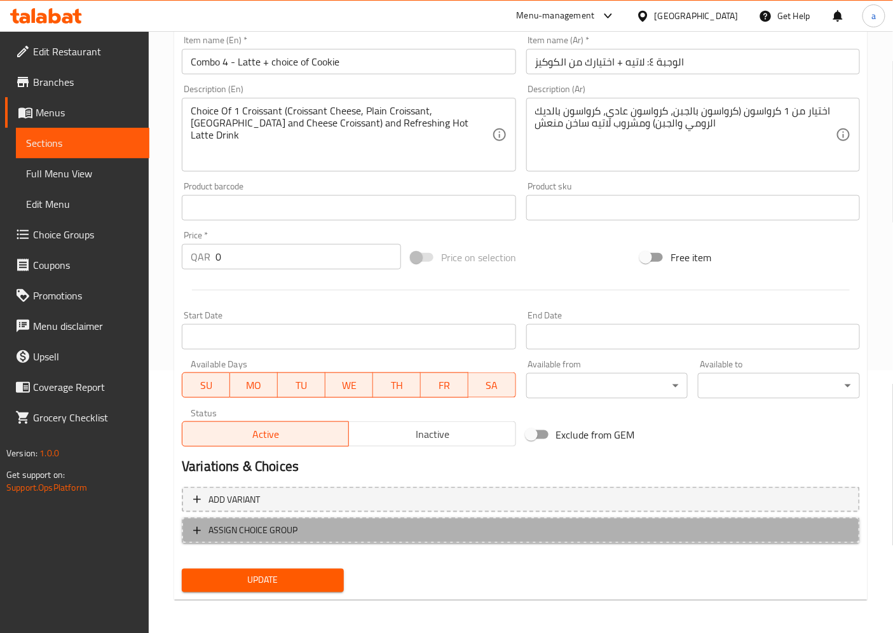
click at [272, 526] on span "ASSIGN CHOICE GROUP" at bounding box center [253, 531] width 89 height 16
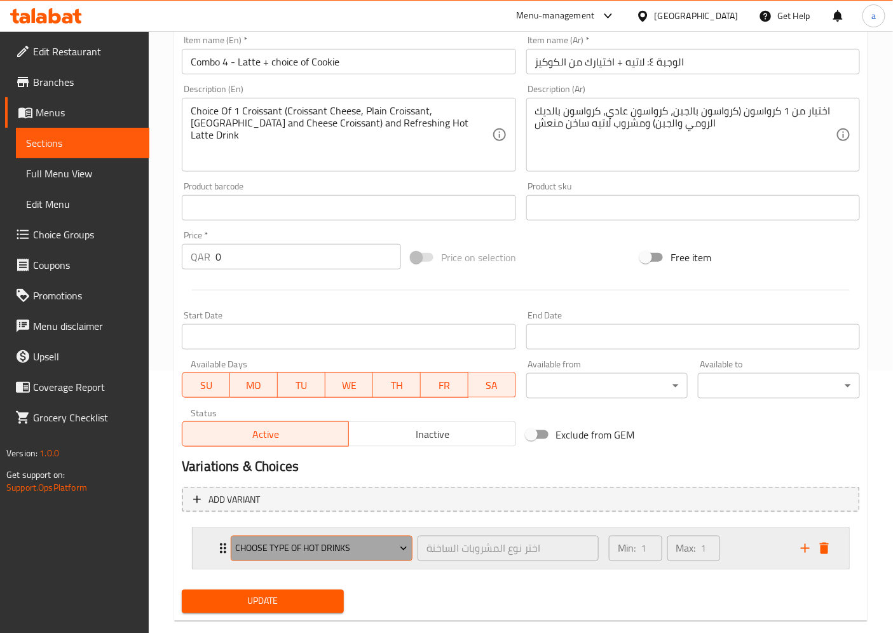
click at [348, 544] on span "choose type of hot drinks" at bounding box center [322, 549] width 172 height 16
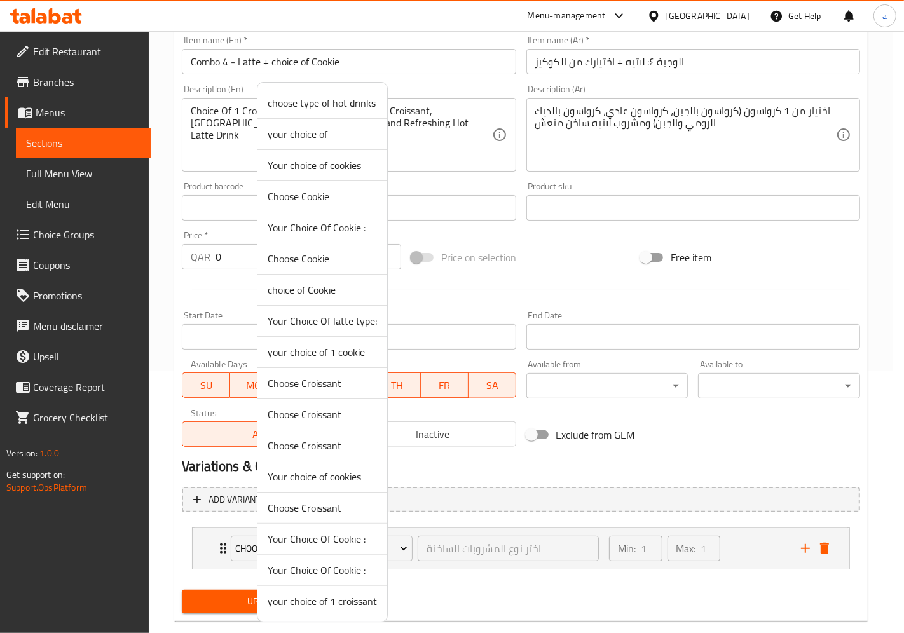
click at [348, 526] on li "Your Choice Of Cookie :" at bounding box center [323, 539] width 130 height 31
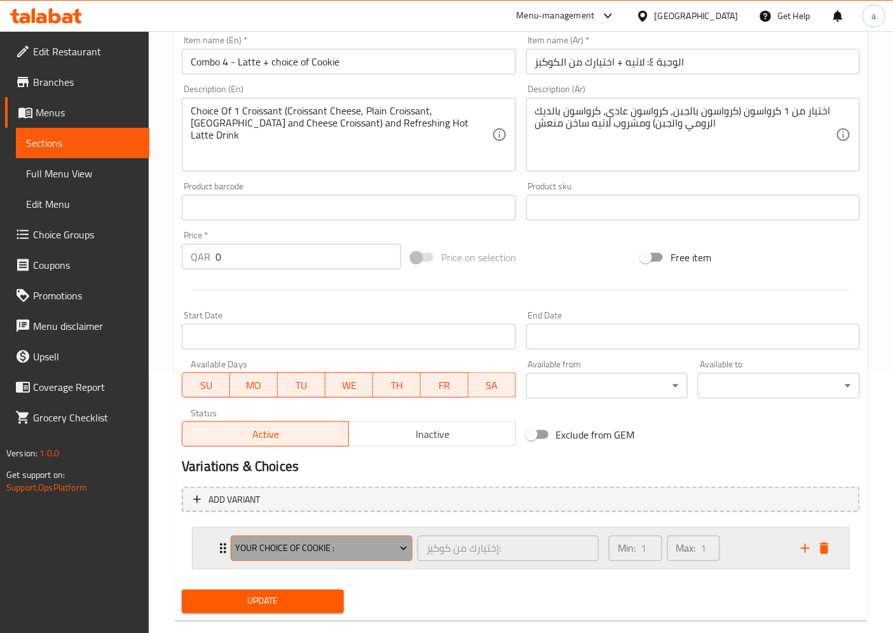
click at [329, 547] on span "Your Choice Of Cookie :" at bounding box center [322, 549] width 172 height 16
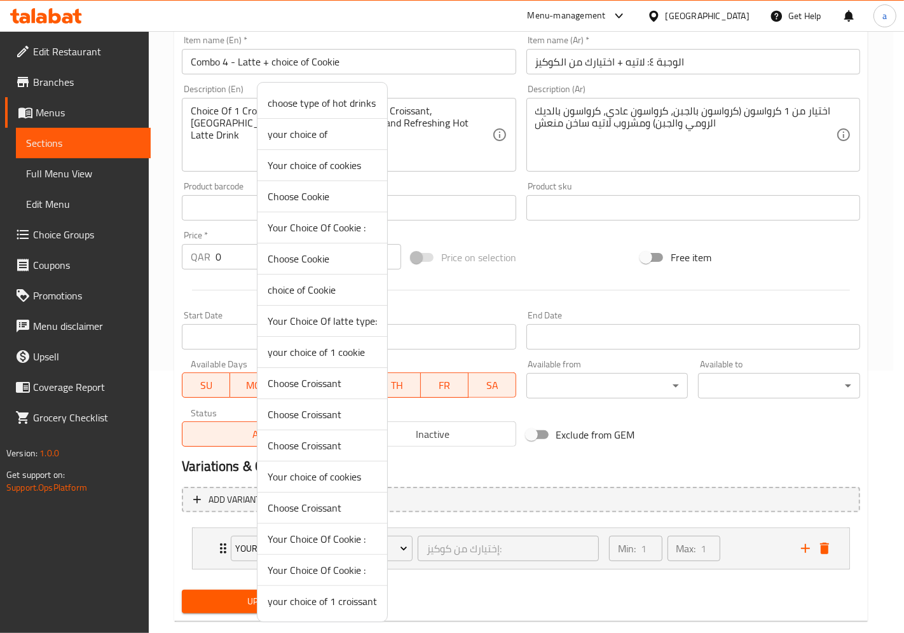
click at [326, 421] on span "Choose Croissant" at bounding box center [322, 414] width 109 height 15
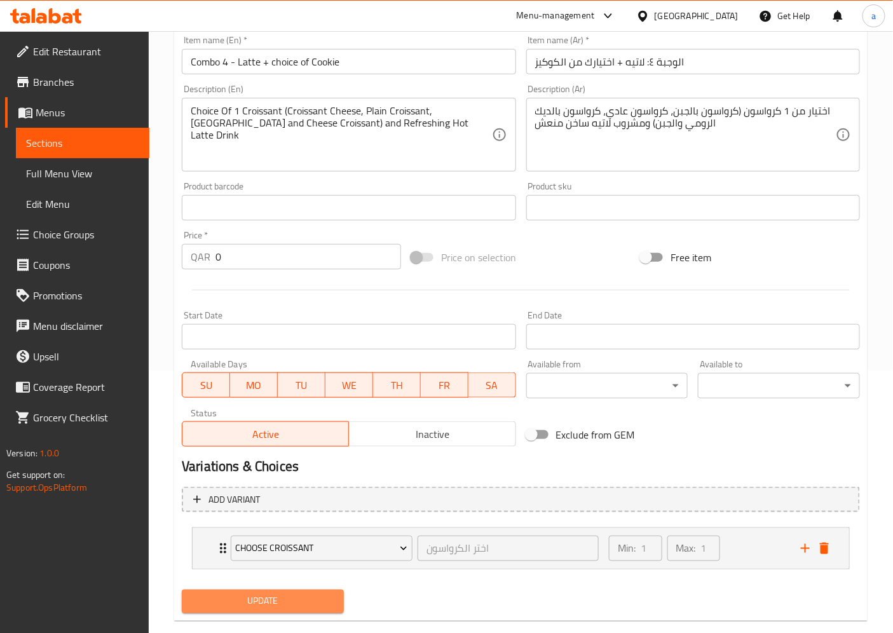
click at [329, 598] on span "Update" at bounding box center [263, 602] width 142 height 16
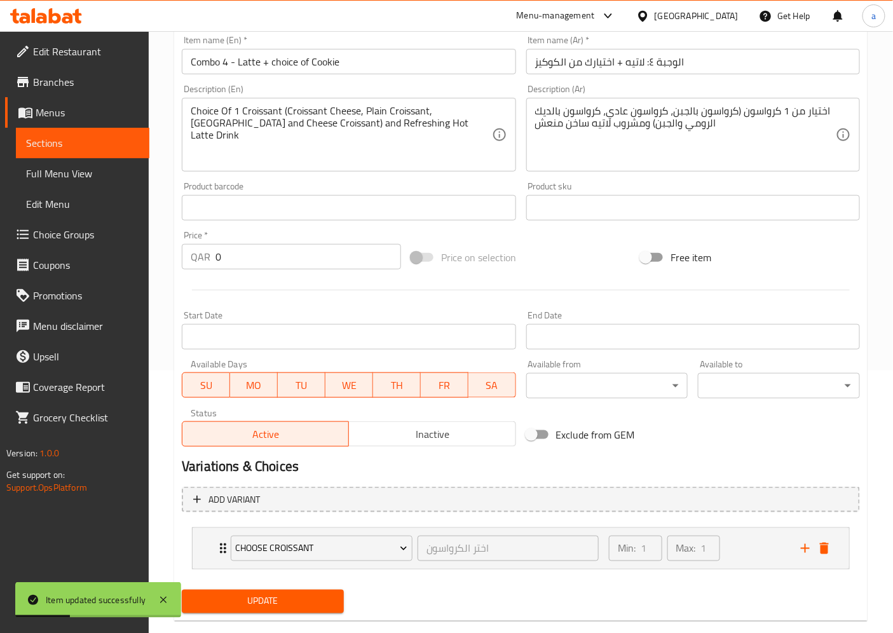
click at [90, 142] on span "Sections" at bounding box center [82, 142] width 113 height 15
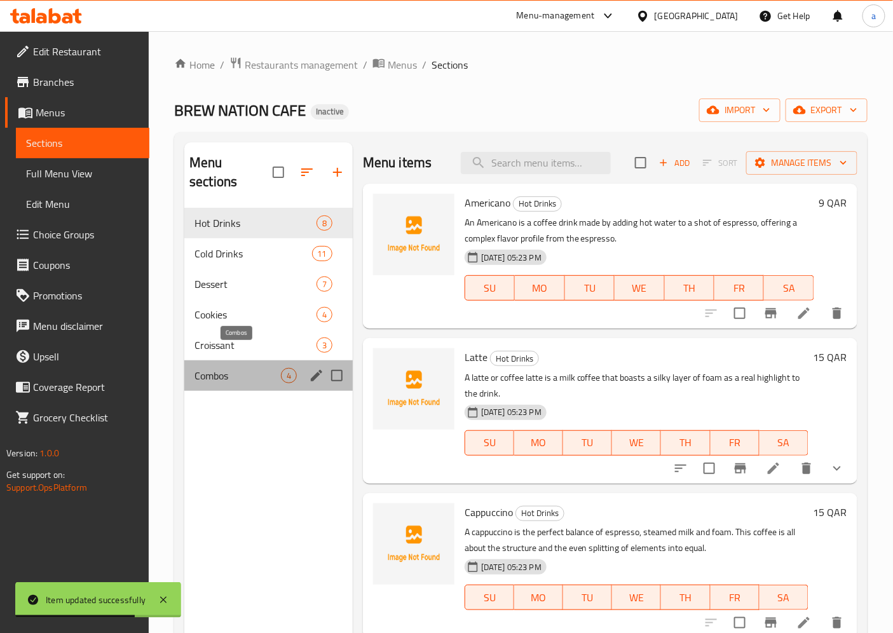
click at [259, 368] on span "Combos" at bounding box center [238, 375] width 86 height 15
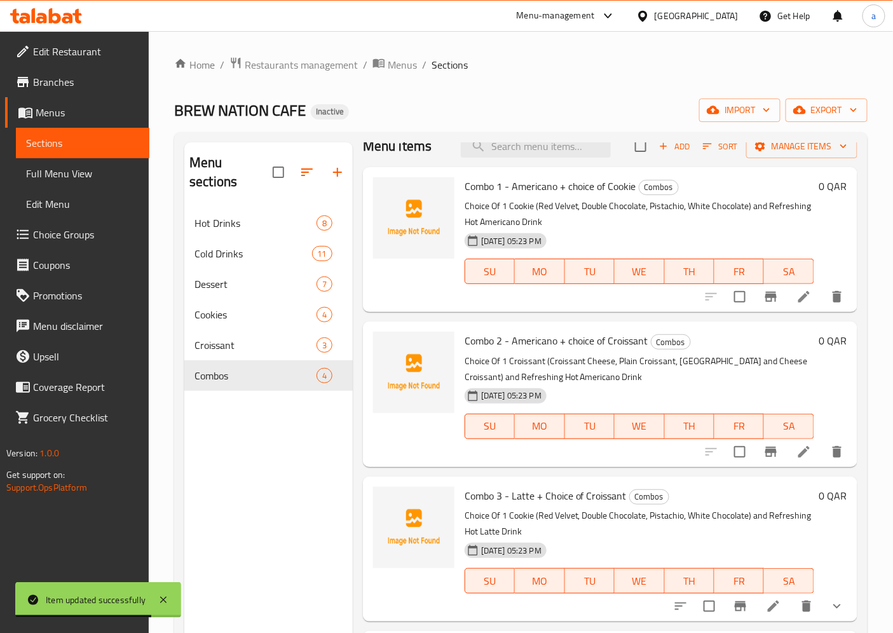
scroll to position [178, 0]
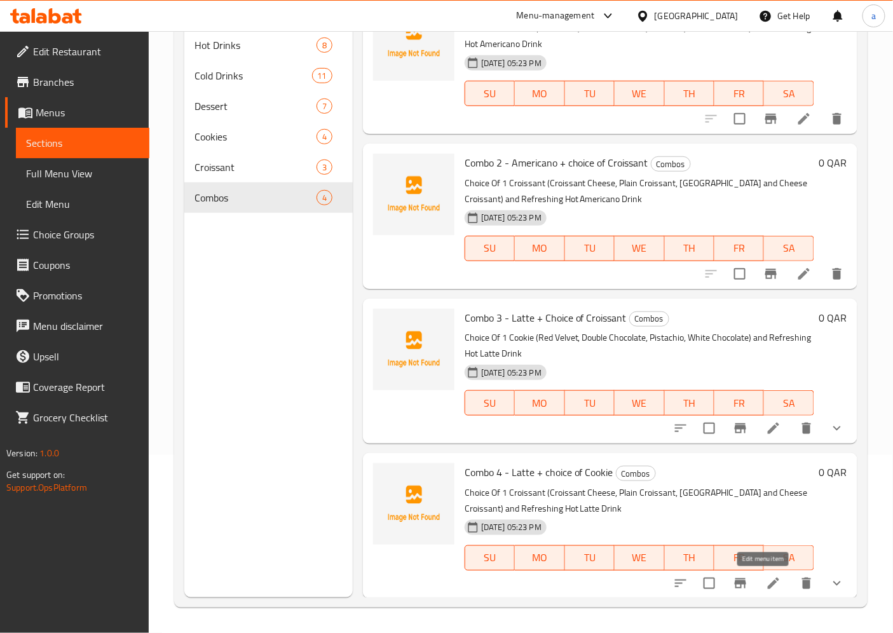
click at [766, 589] on icon at bounding box center [773, 583] width 15 height 15
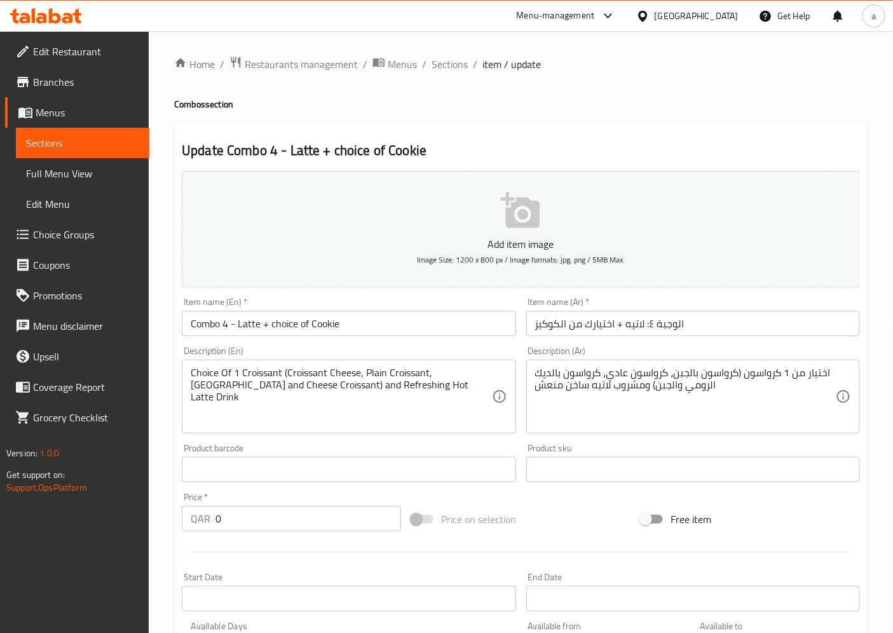
scroll to position [284, 0]
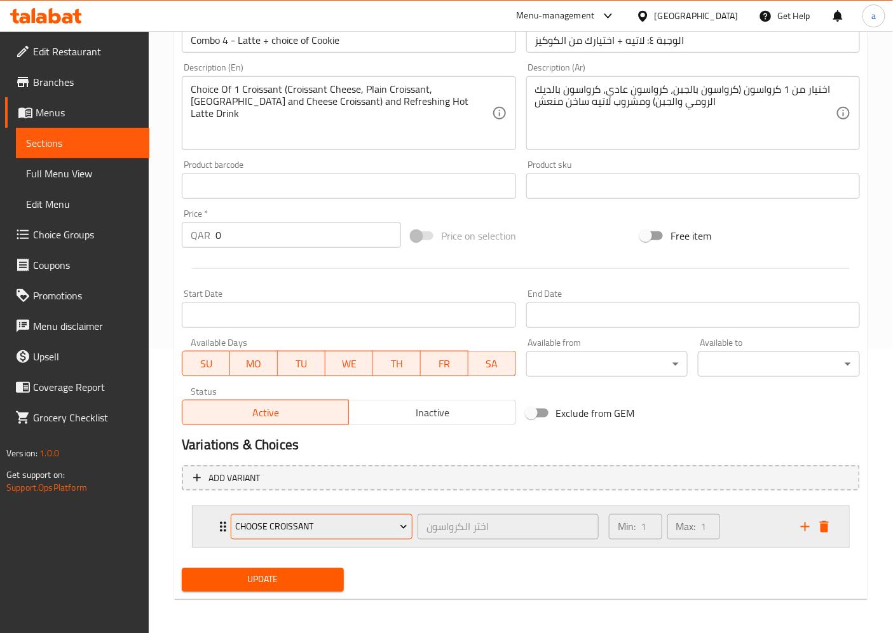
click at [389, 520] on span "Choose Croissant" at bounding box center [322, 528] width 172 height 16
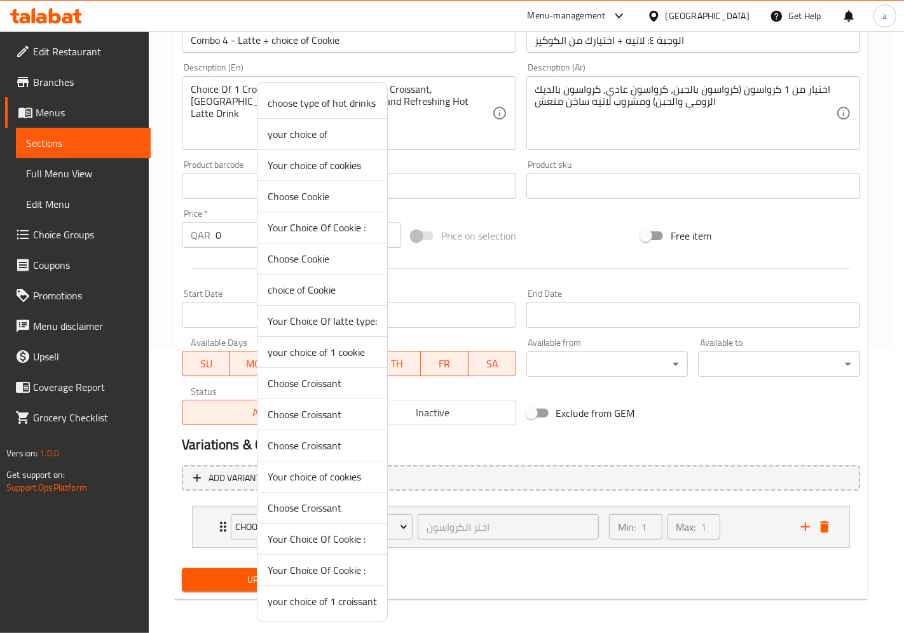
click at [307, 168] on span "Your choice of cookies" at bounding box center [322, 165] width 109 height 15
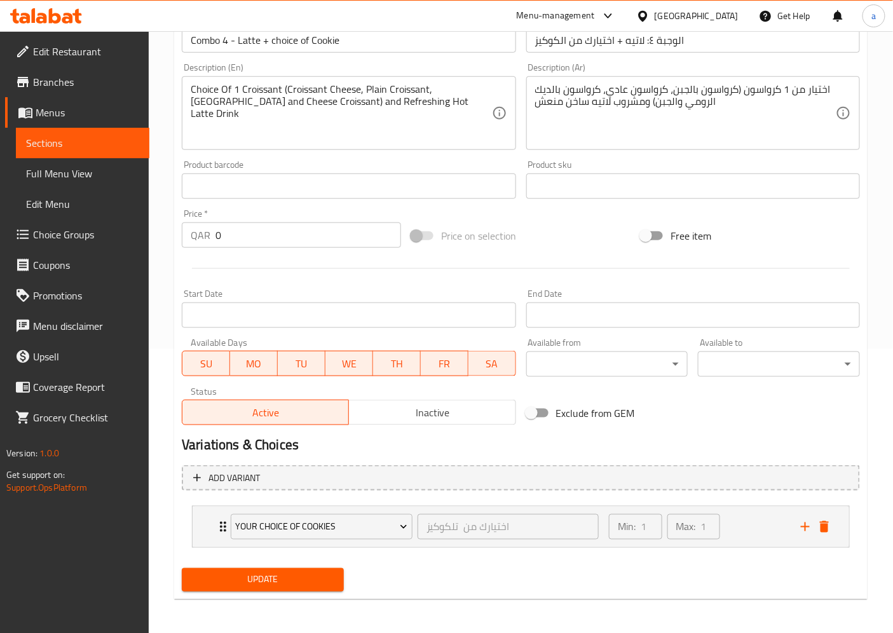
click at [308, 573] on span "Update" at bounding box center [263, 580] width 142 height 16
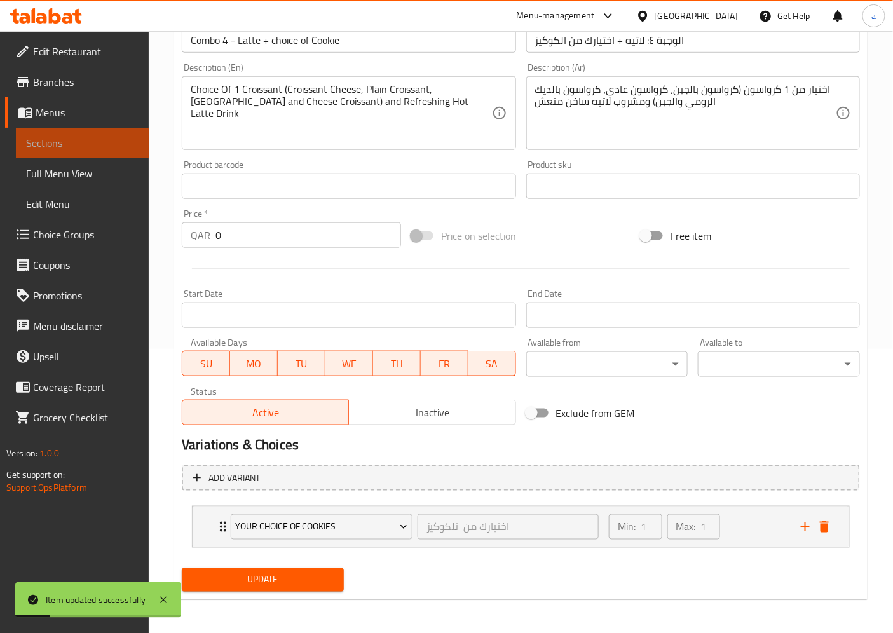
click at [95, 149] on span "Sections" at bounding box center [82, 142] width 113 height 15
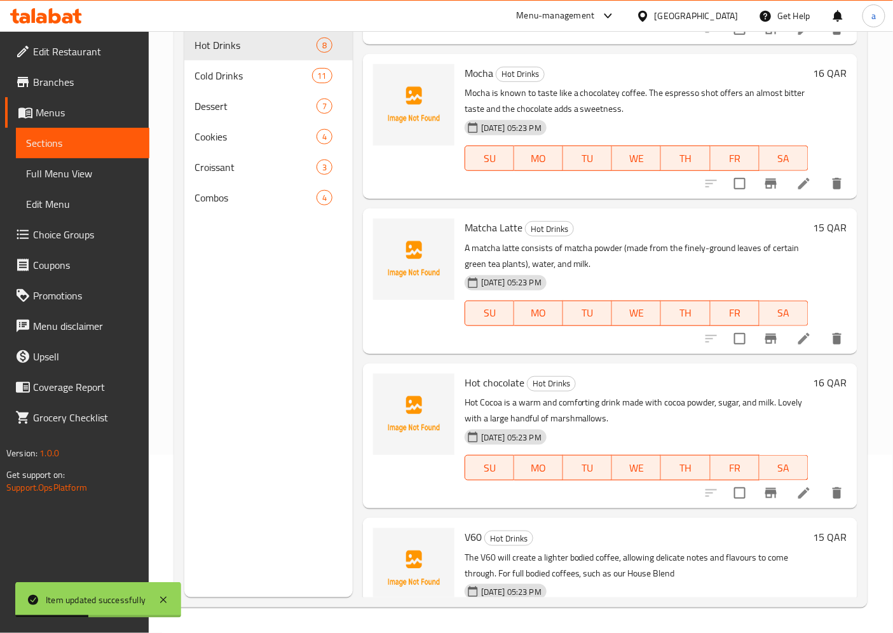
scroll to position [636, 0]
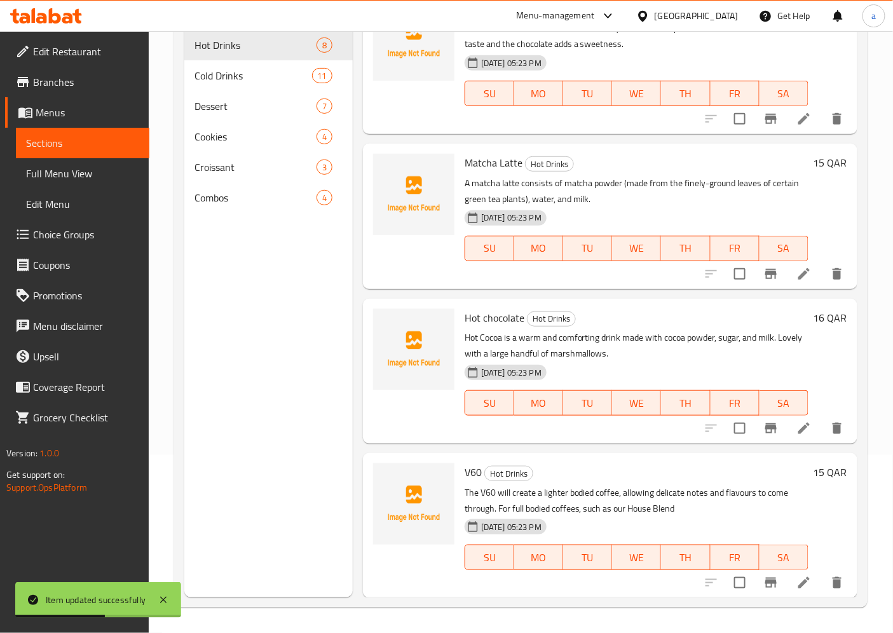
click at [243, 190] on span "Combos" at bounding box center [256, 197] width 122 height 15
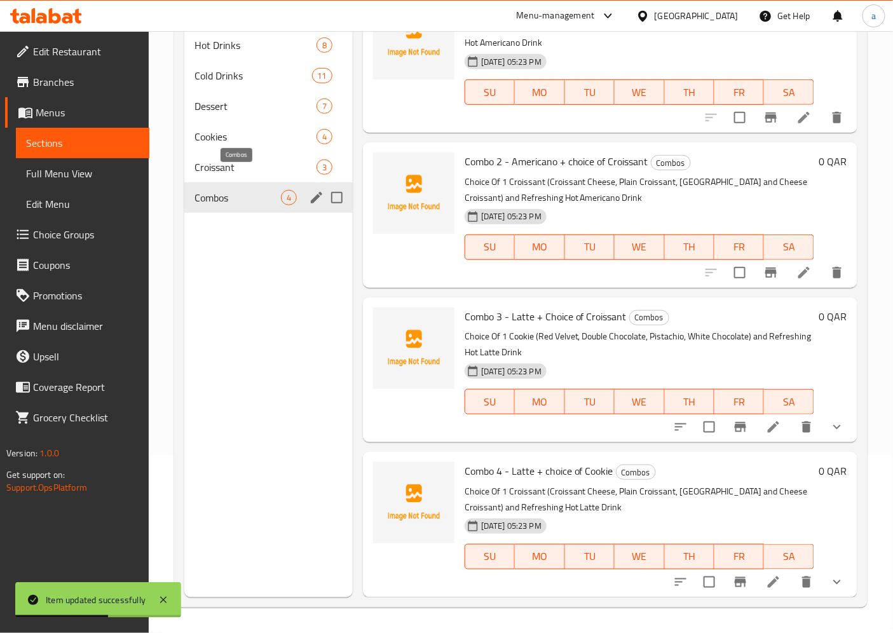
scroll to position [17, 0]
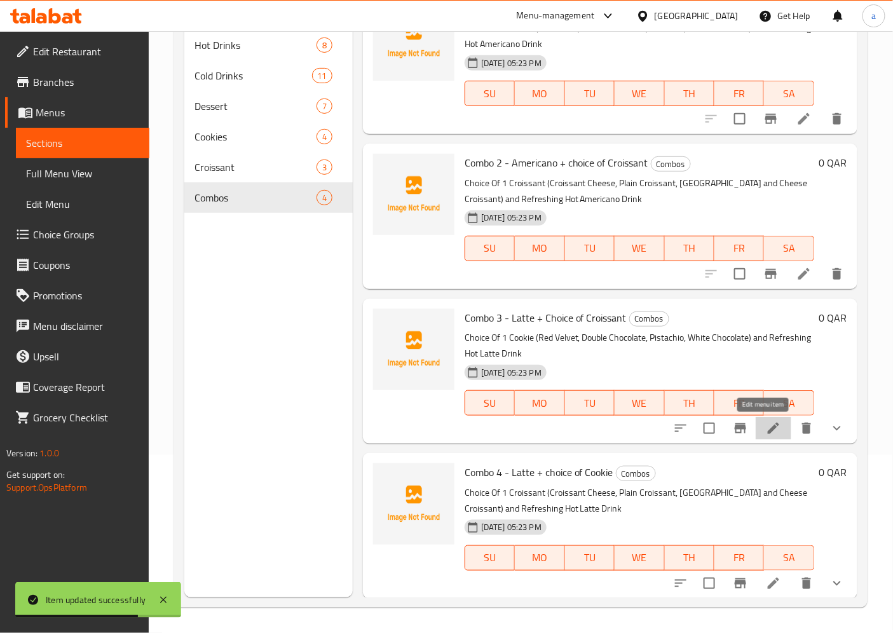
click at [766, 434] on icon at bounding box center [773, 428] width 15 height 15
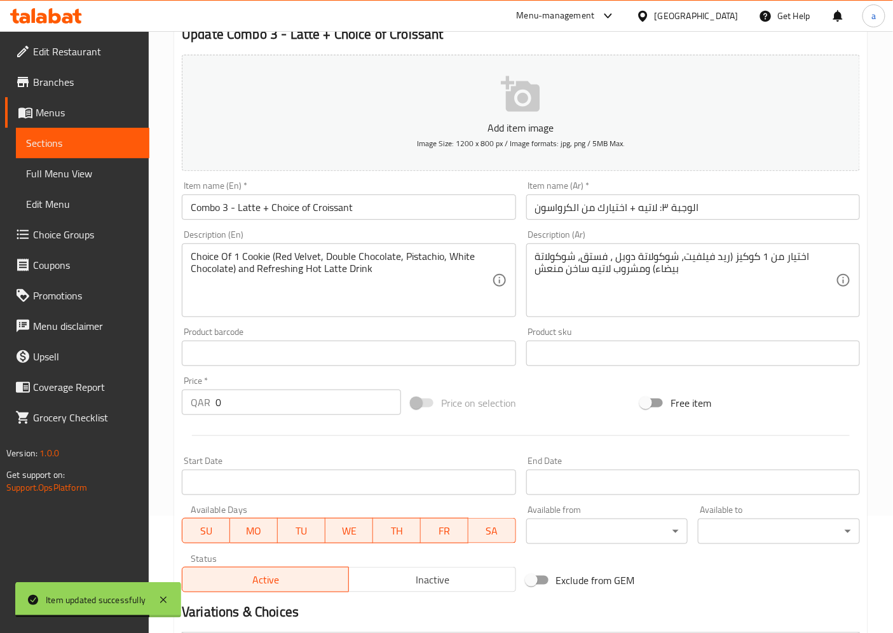
scroll to position [367, 0]
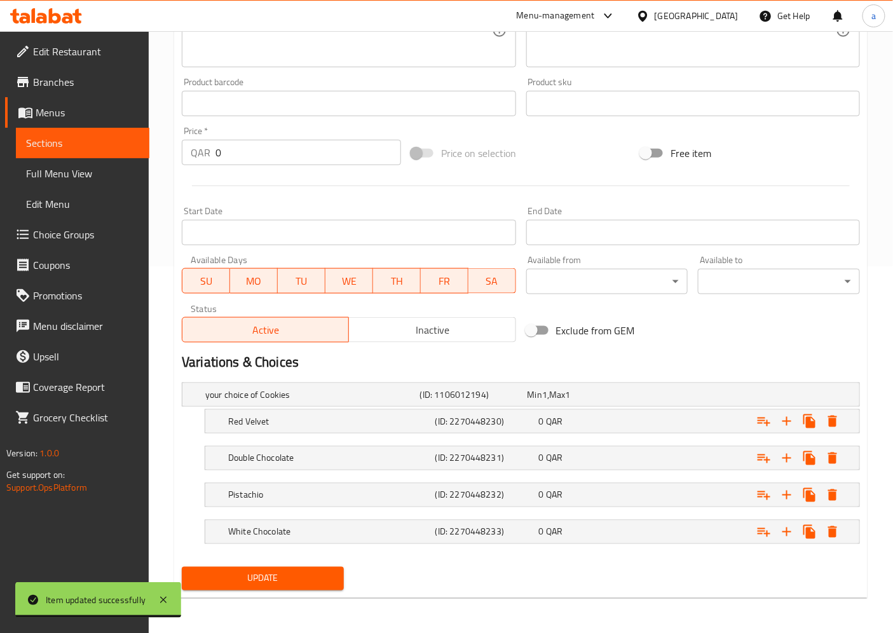
click at [314, 574] on span "Update" at bounding box center [263, 579] width 142 height 16
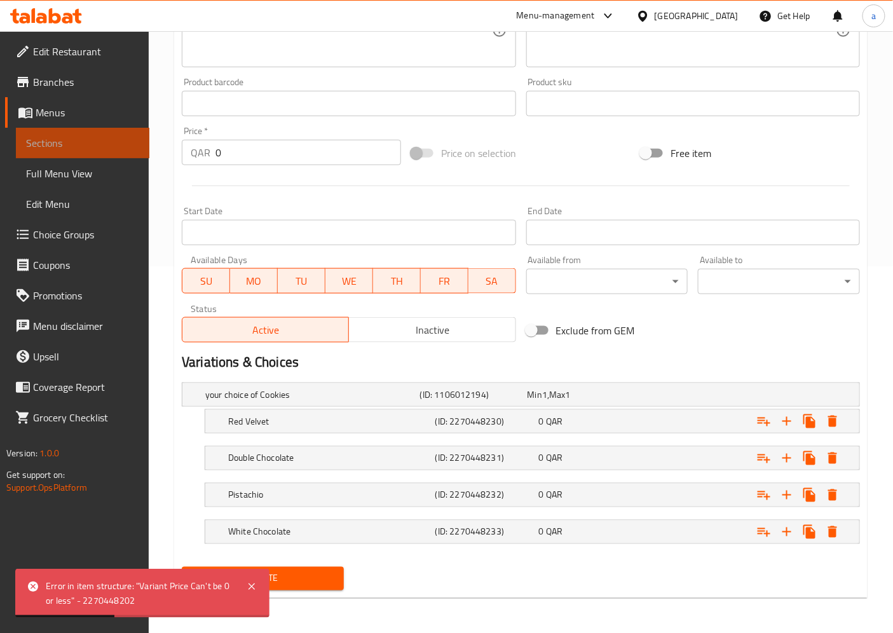
click at [90, 145] on span "Sections" at bounding box center [82, 142] width 113 height 15
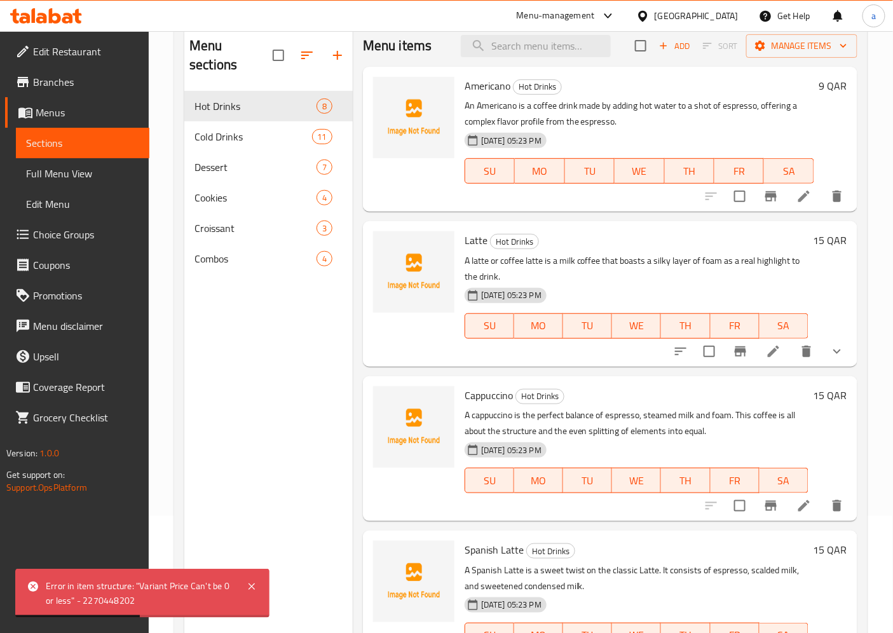
scroll to position [36, 0]
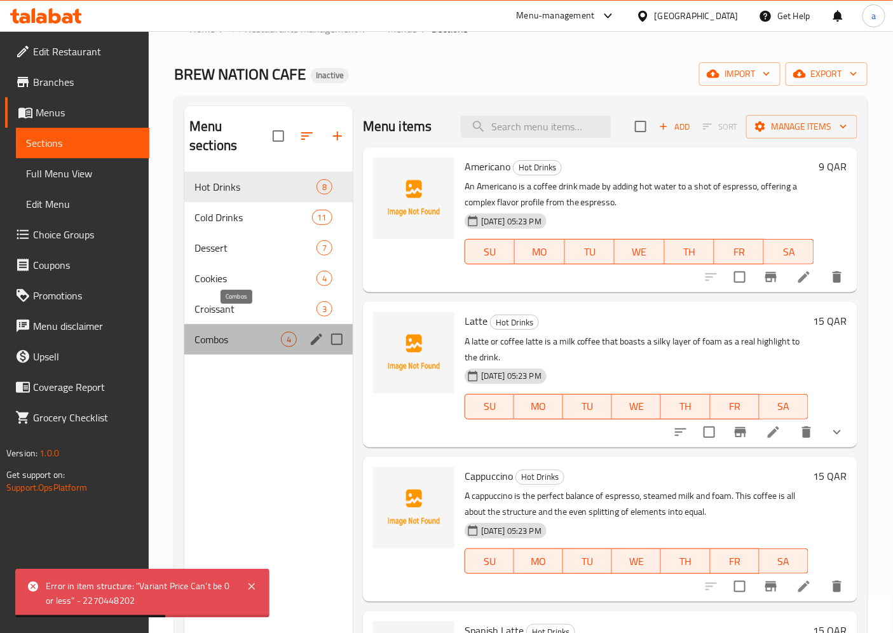
click at [219, 332] on span "Combos" at bounding box center [238, 339] width 86 height 15
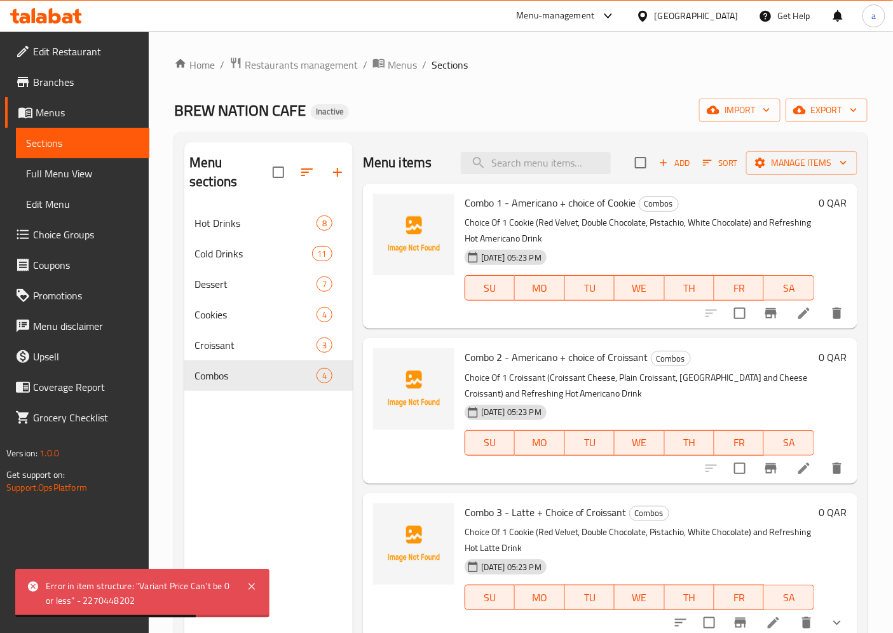
click at [796, 322] on li at bounding box center [805, 313] width 36 height 23
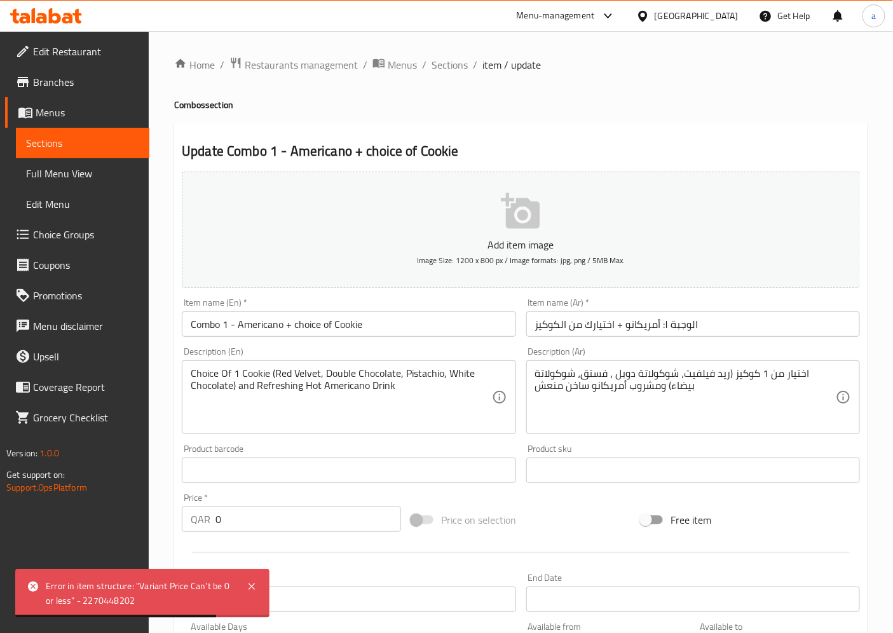
scroll to position [263, 0]
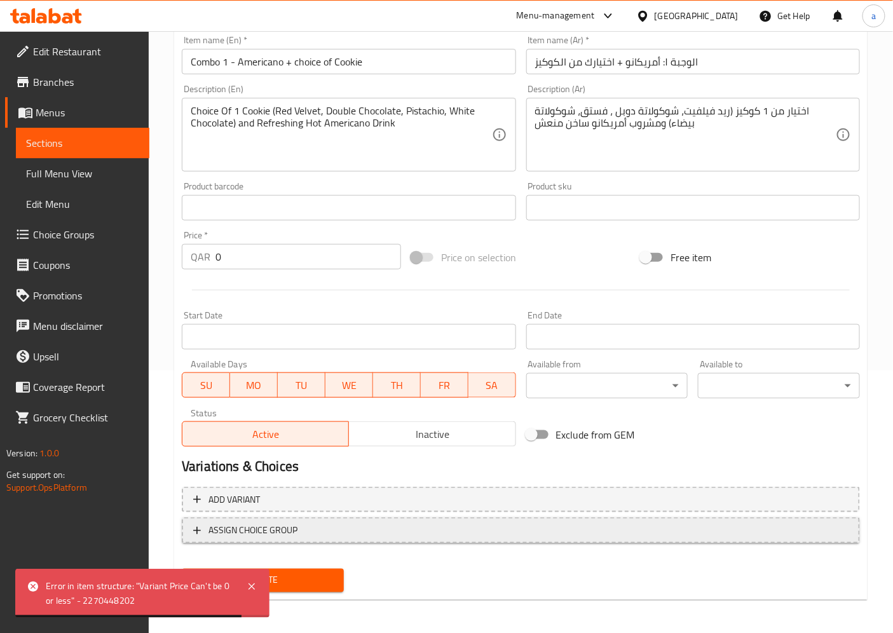
click at [270, 523] on span "ASSIGN CHOICE GROUP" at bounding box center [253, 531] width 89 height 16
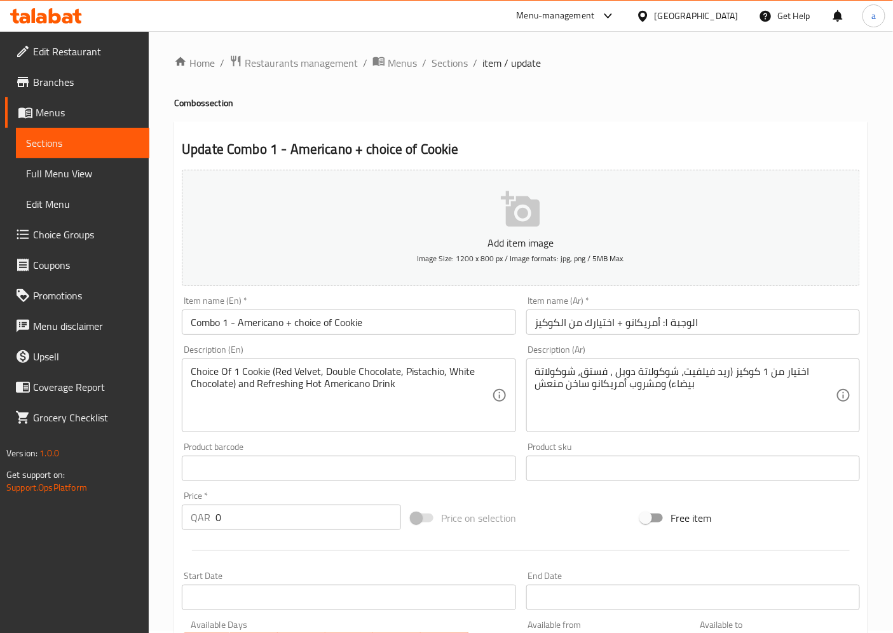
scroll to position [284, 0]
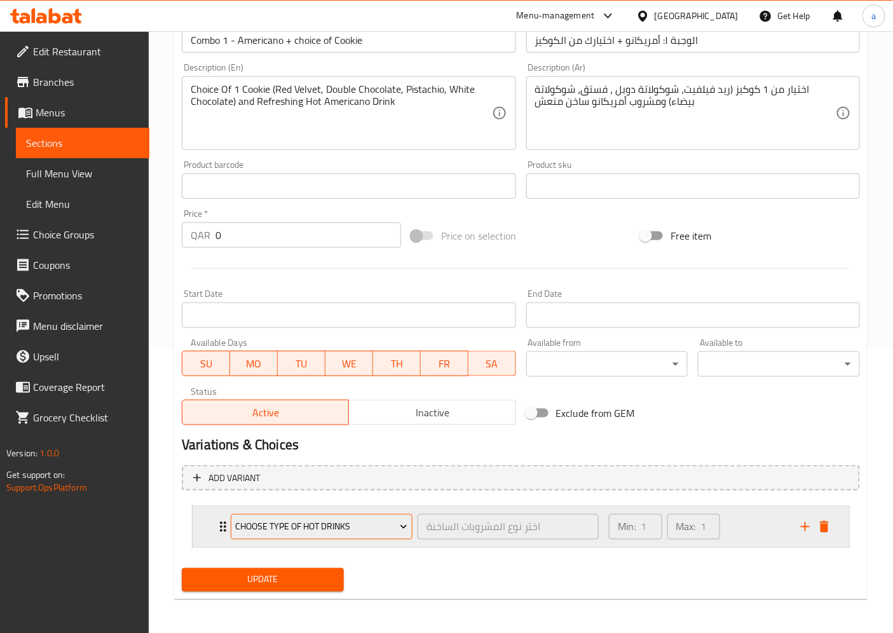
click at [380, 521] on span "choose type of hot drinks" at bounding box center [322, 528] width 172 height 16
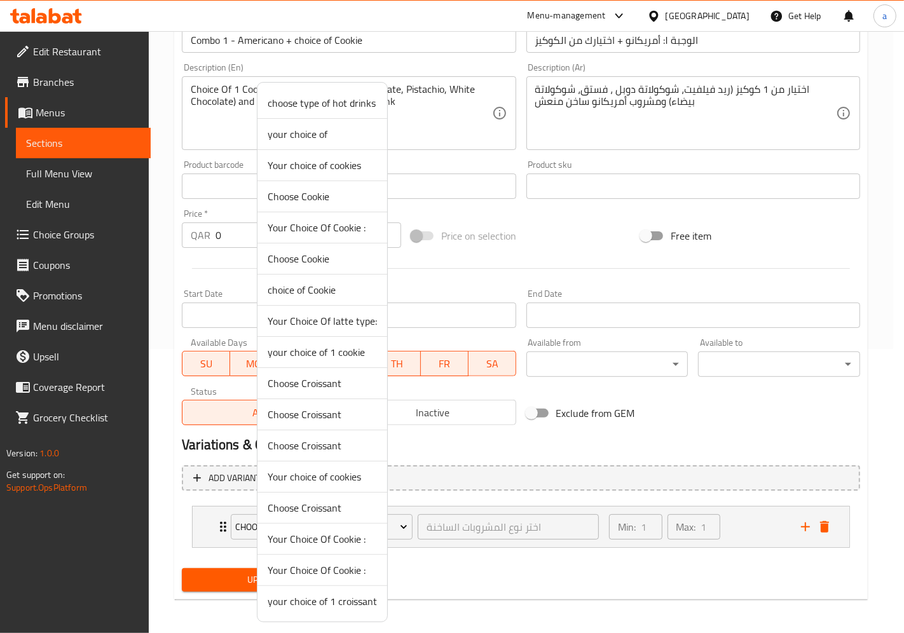
click at [315, 165] on span "Your choice of cookies" at bounding box center [322, 165] width 109 height 15
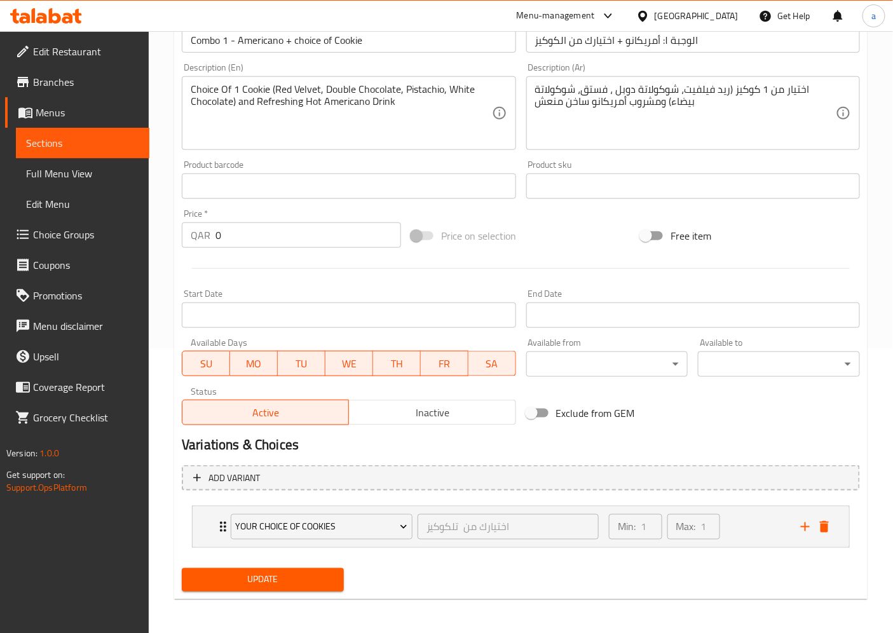
click at [291, 568] on button "Update" at bounding box center [263, 580] width 162 height 24
click at [95, 143] on span "Sections" at bounding box center [82, 142] width 113 height 15
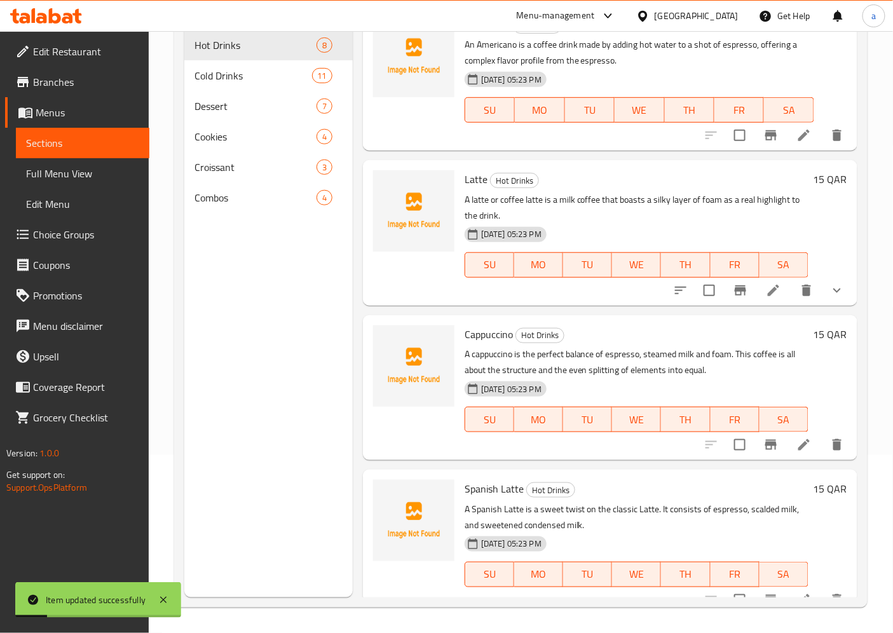
scroll to position [178, 0]
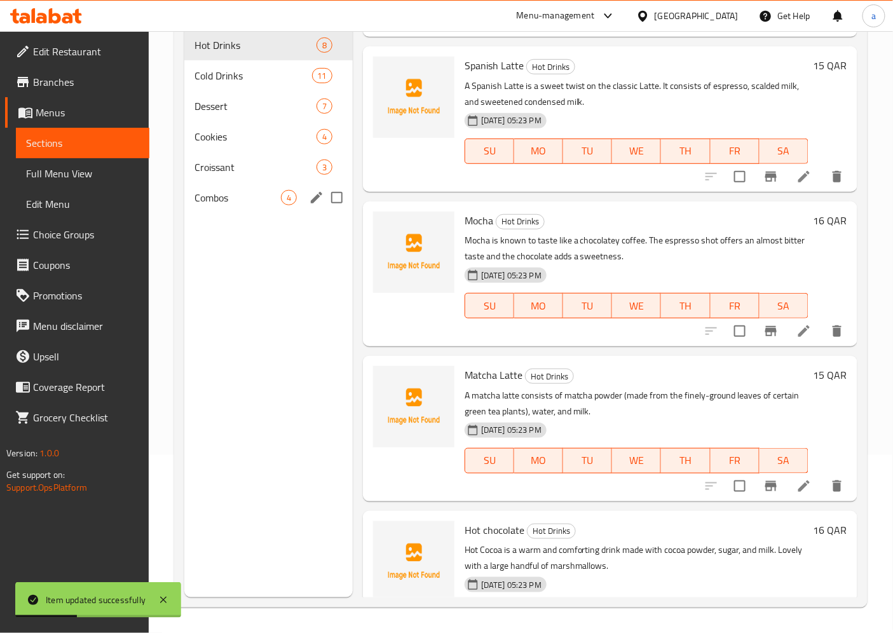
click at [198, 190] on span "Combos" at bounding box center [238, 197] width 86 height 15
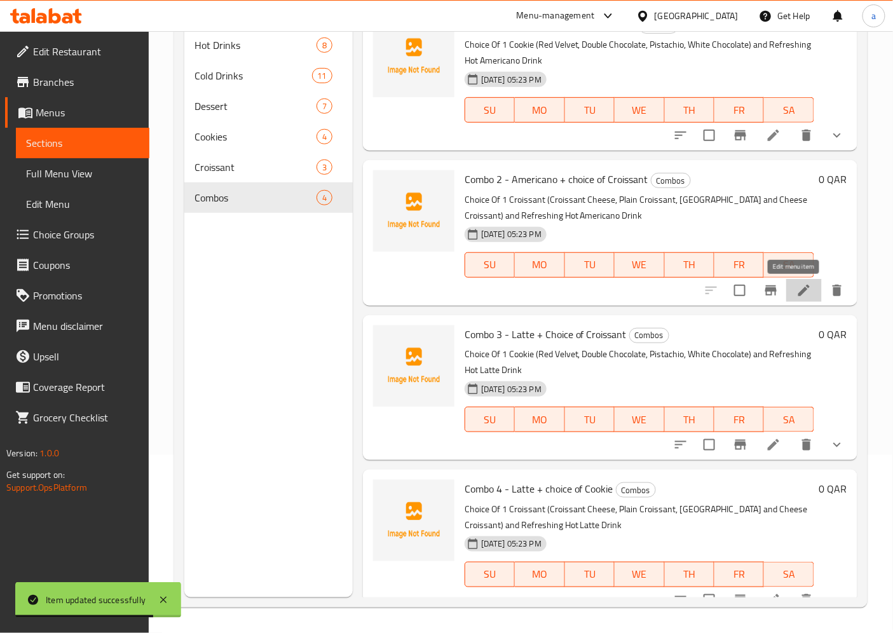
click at [799, 294] on icon at bounding box center [804, 290] width 11 height 11
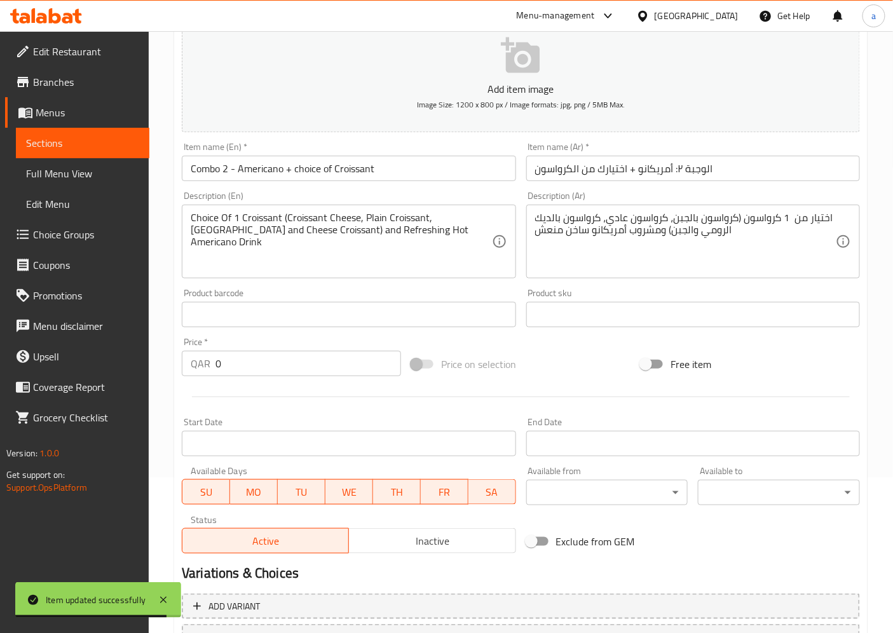
scroll to position [263, 0]
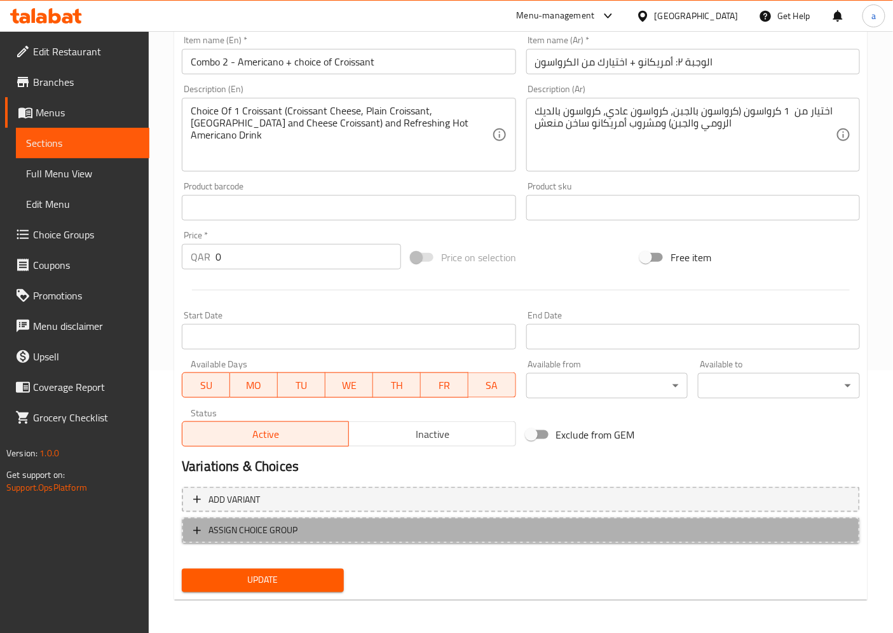
click at [268, 529] on span "ASSIGN CHOICE GROUP" at bounding box center [253, 531] width 89 height 16
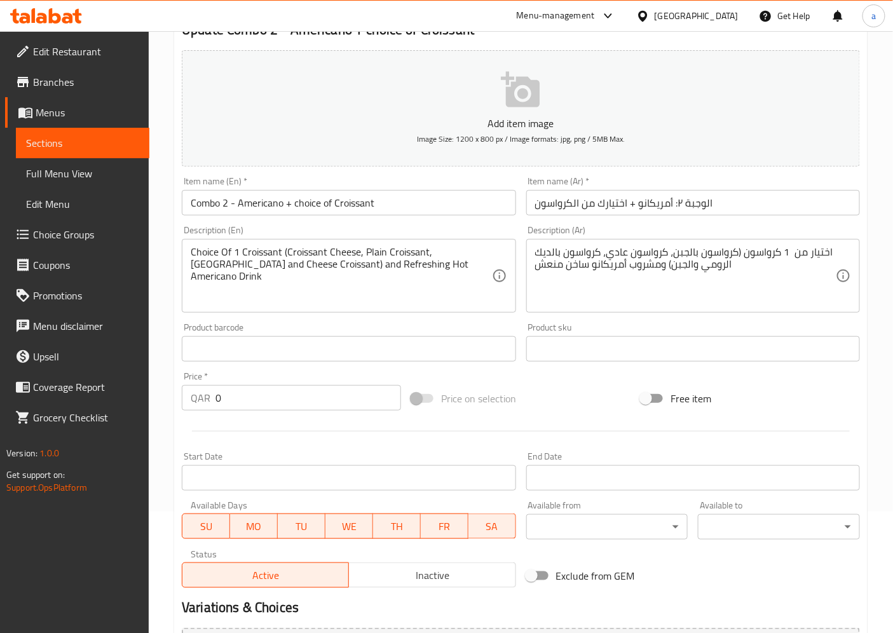
scroll to position [284, 0]
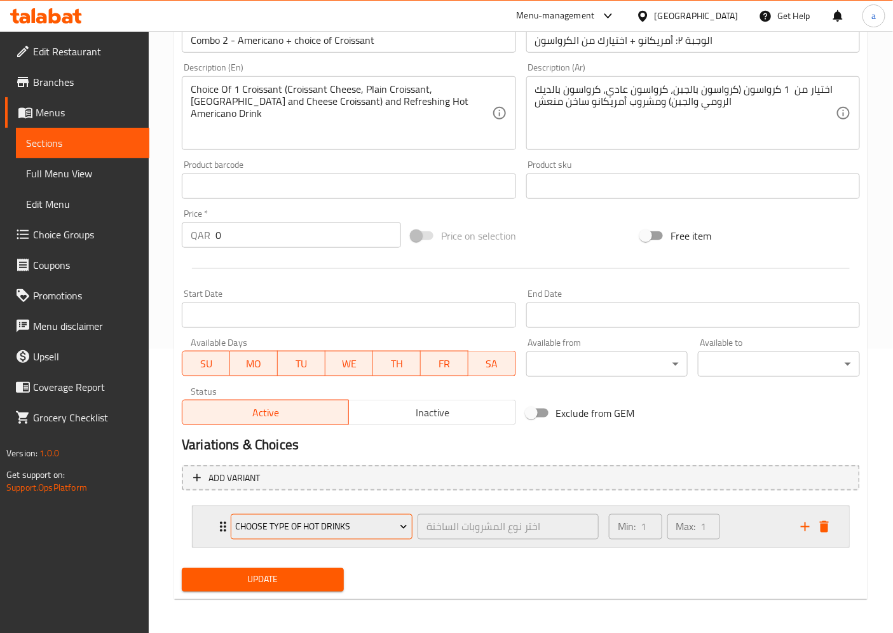
click at [382, 531] on span "choose type of hot drinks" at bounding box center [322, 528] width 172 height 16
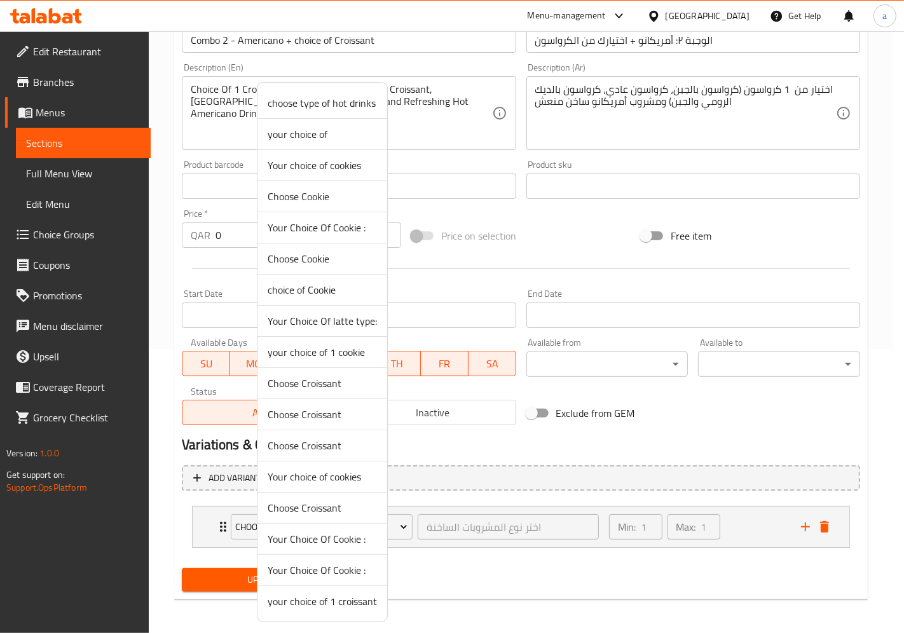
click at [339, 412] on span "Choose Croissant" at bounding box center [322, 414] width 109 height 15
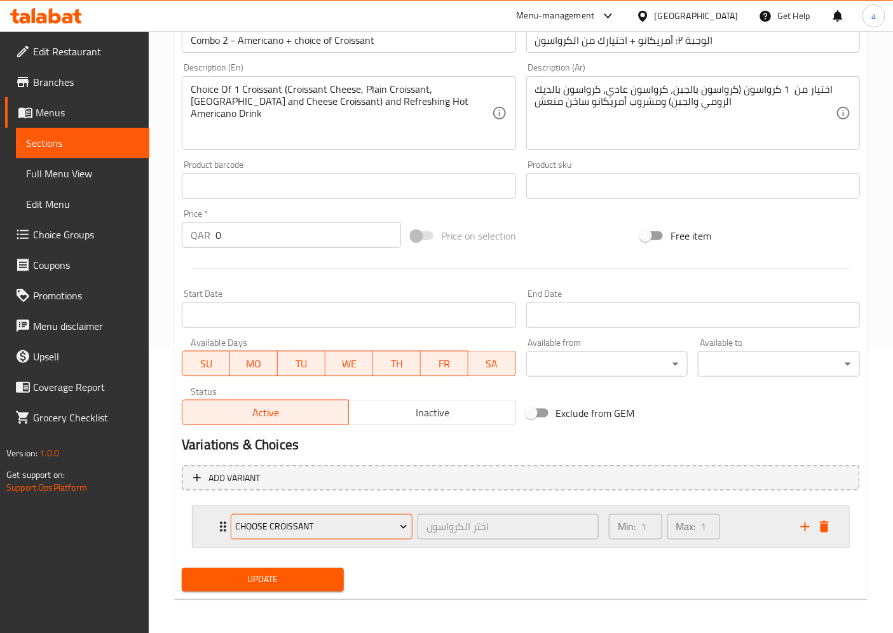
click at [347, 520] on span "Choose Croissant" at bounding box center [322, 528] width 172 height 16
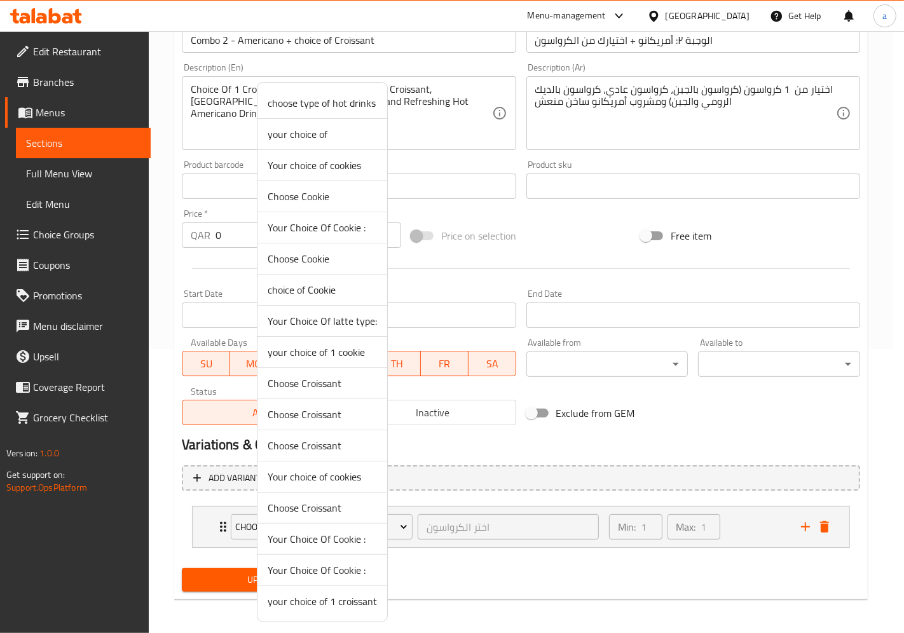
click at [341, 600] on span "your choice of 1 croissant" at bounding box center [322, 601] width 109 height 15
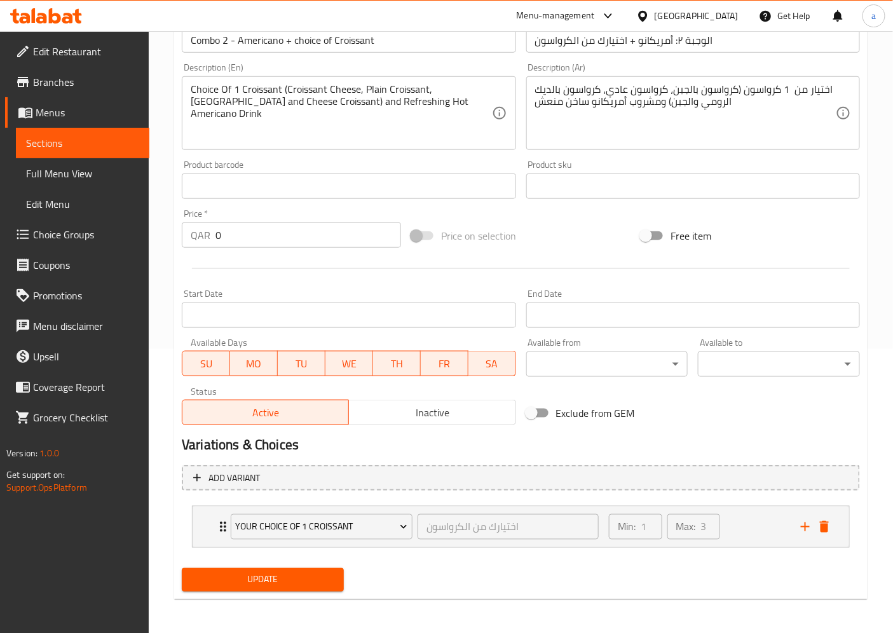
click at [319, 581] on span "Update" at bounding box center [263, 580] width 142 height 16
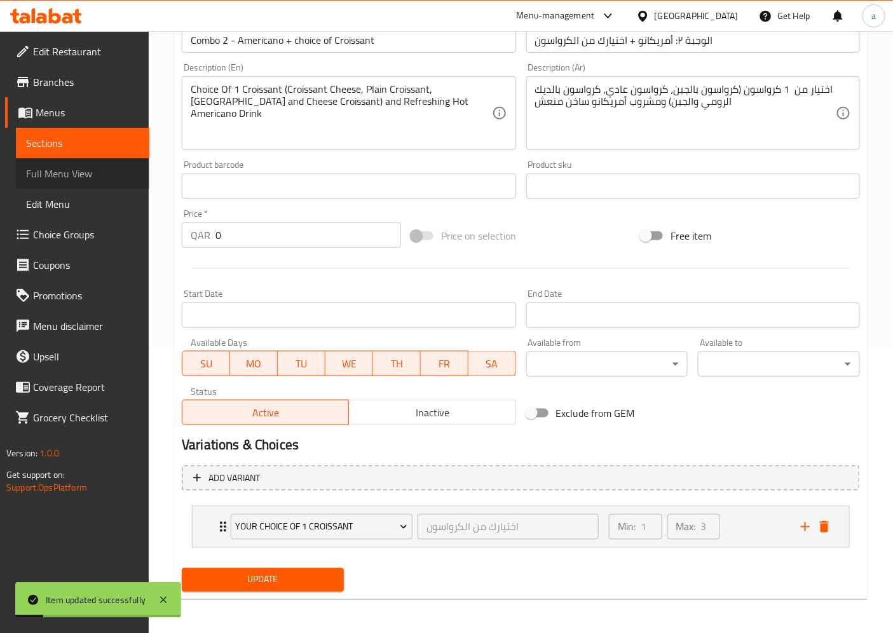
click at [62, 174] on span "Full Menu View" at bounding box center [82, 173] width 113 height 15
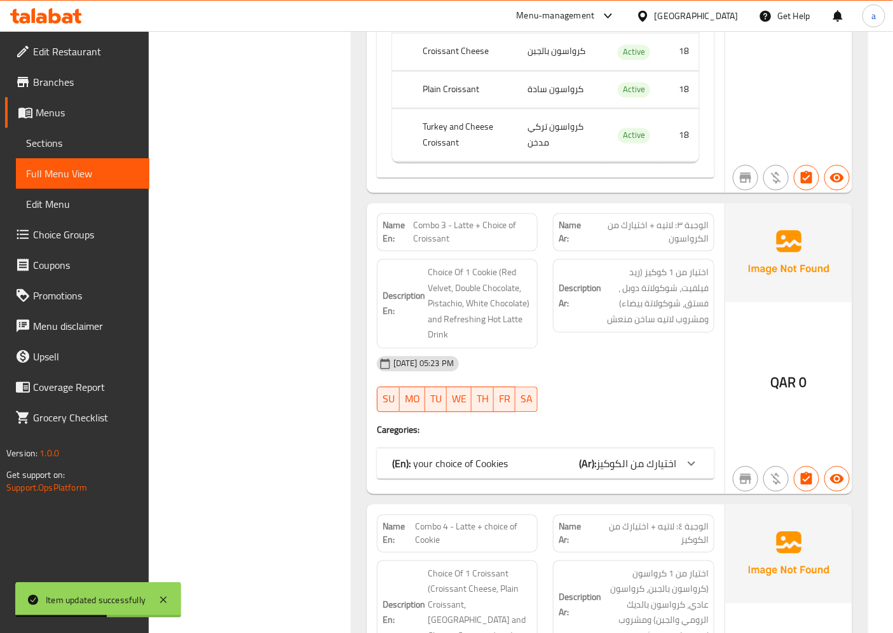
scroll to position [8982, 0]
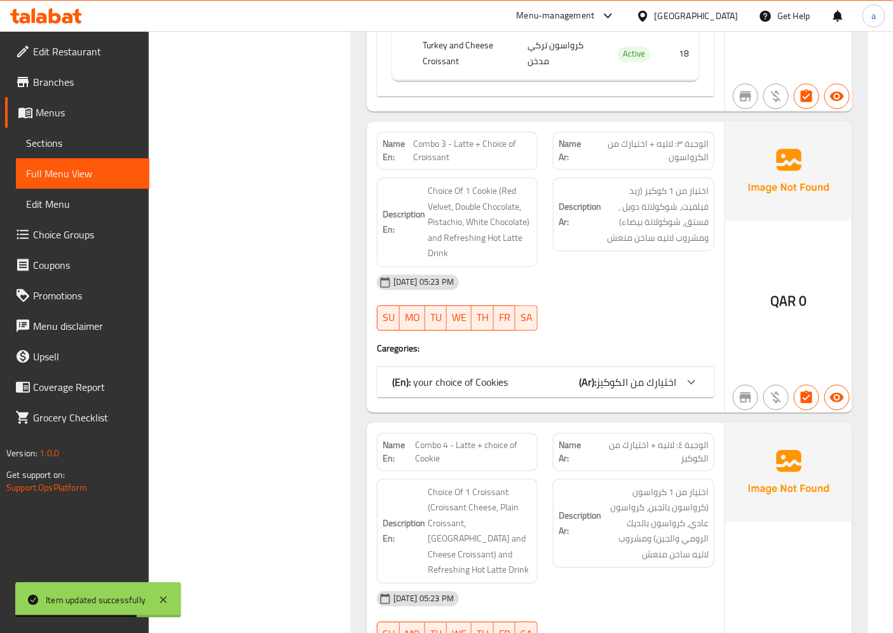
scroll to position [8840, 0]
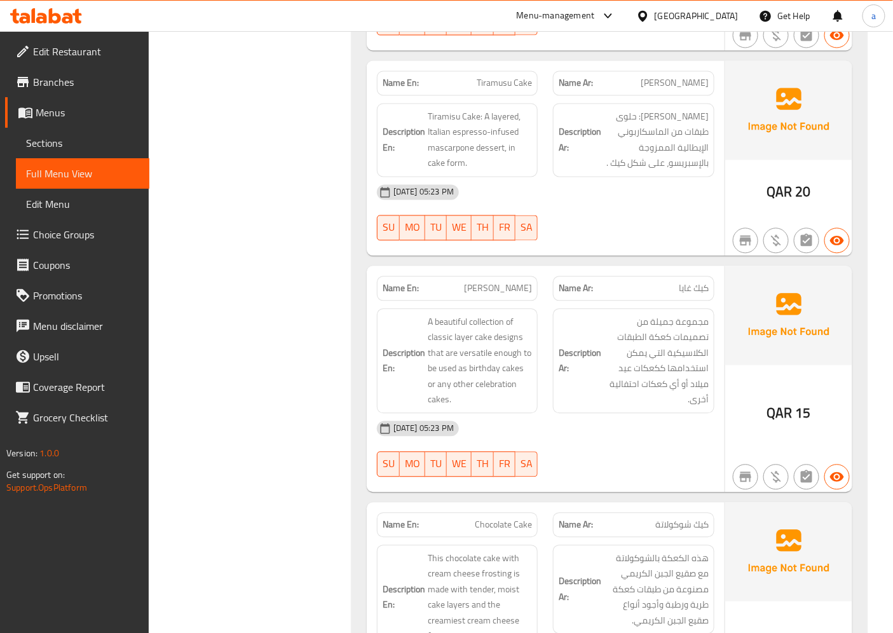
scroll to position [5449, 0]
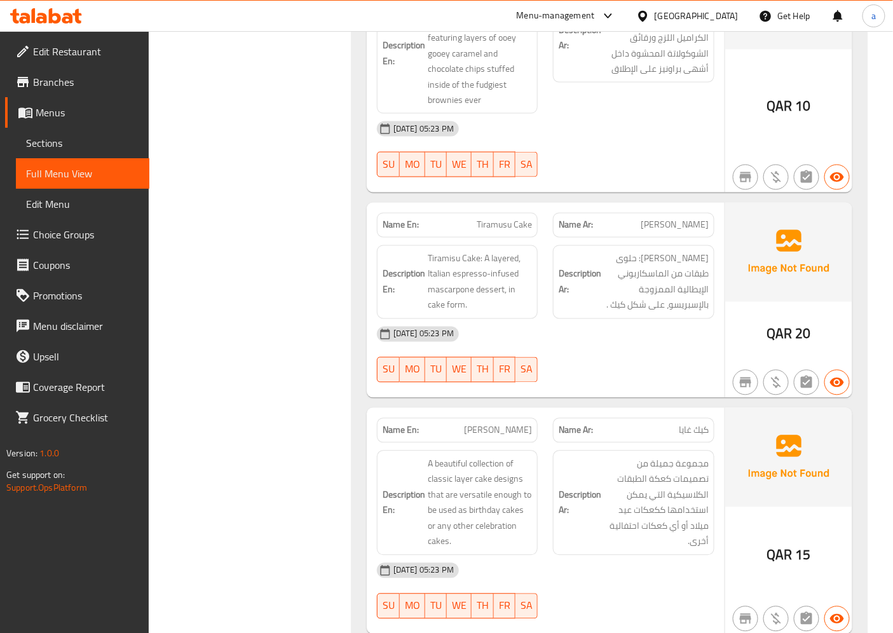
click at [61, 107] on span "Menus" at bounding box center [88, 112] width 104 height 15
